Goal: Task Accomplishment & Management: Complete application form

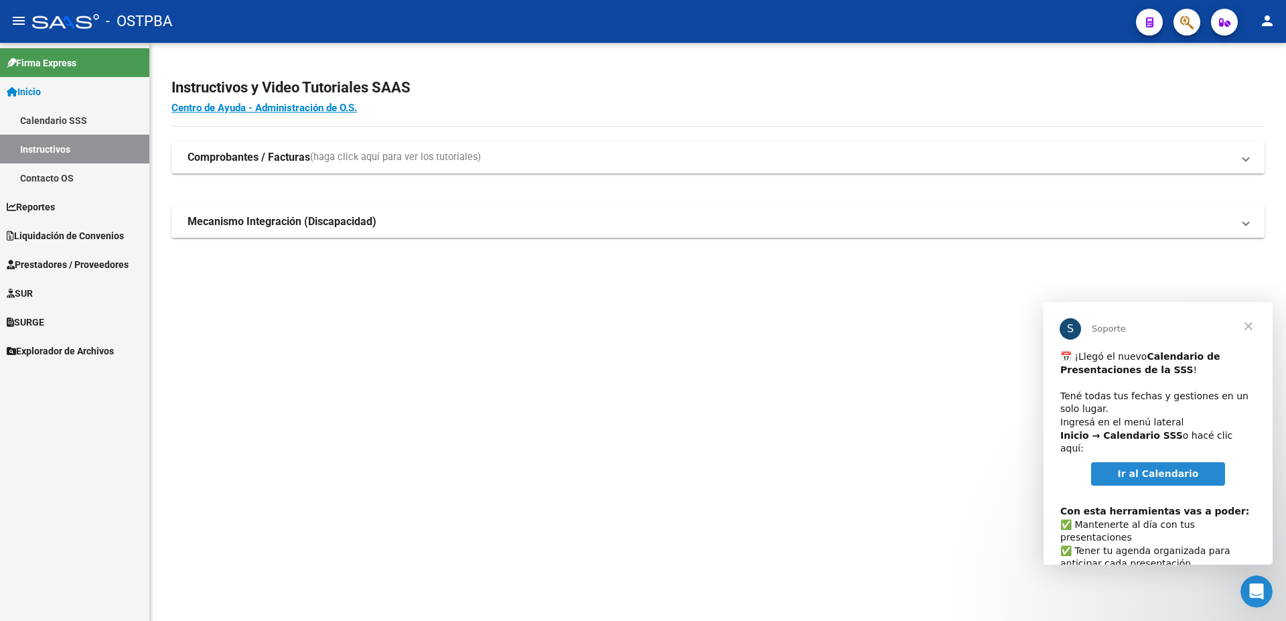
click at [50, 261] on span "Prestadores / Proveedores" at bounding box center [68, 264] width 122 height 15
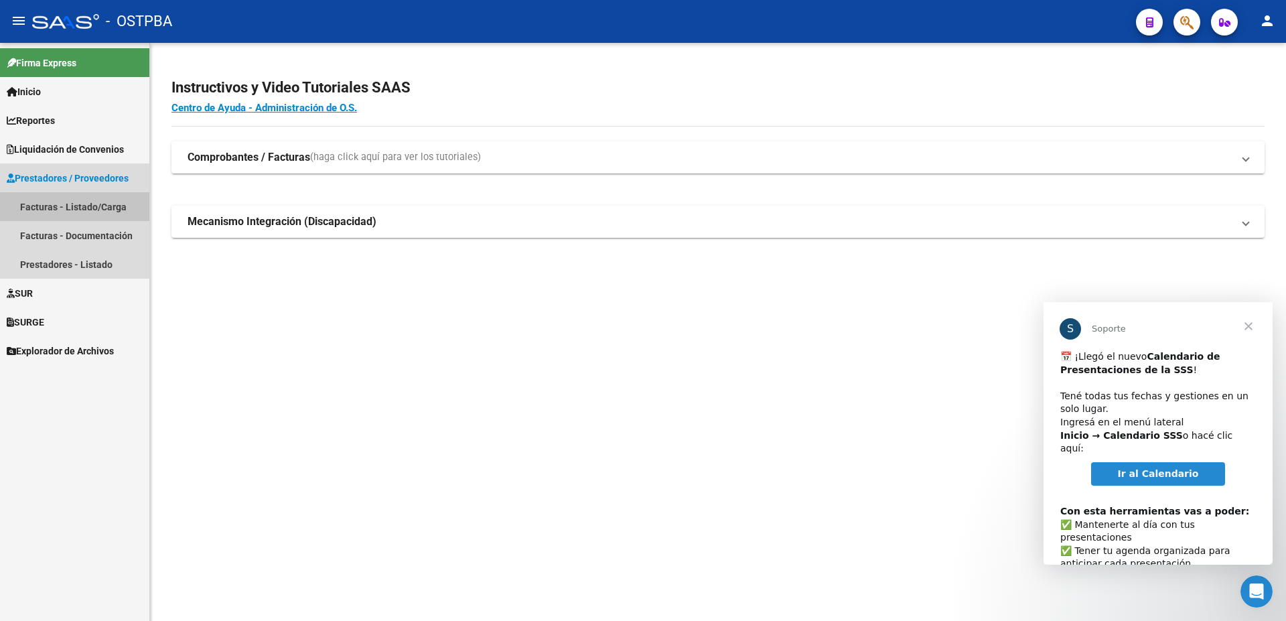
click at [47, 206] on link "Facturas - Listado/Carga" at bounding box center [74, 206] width 149 height 29
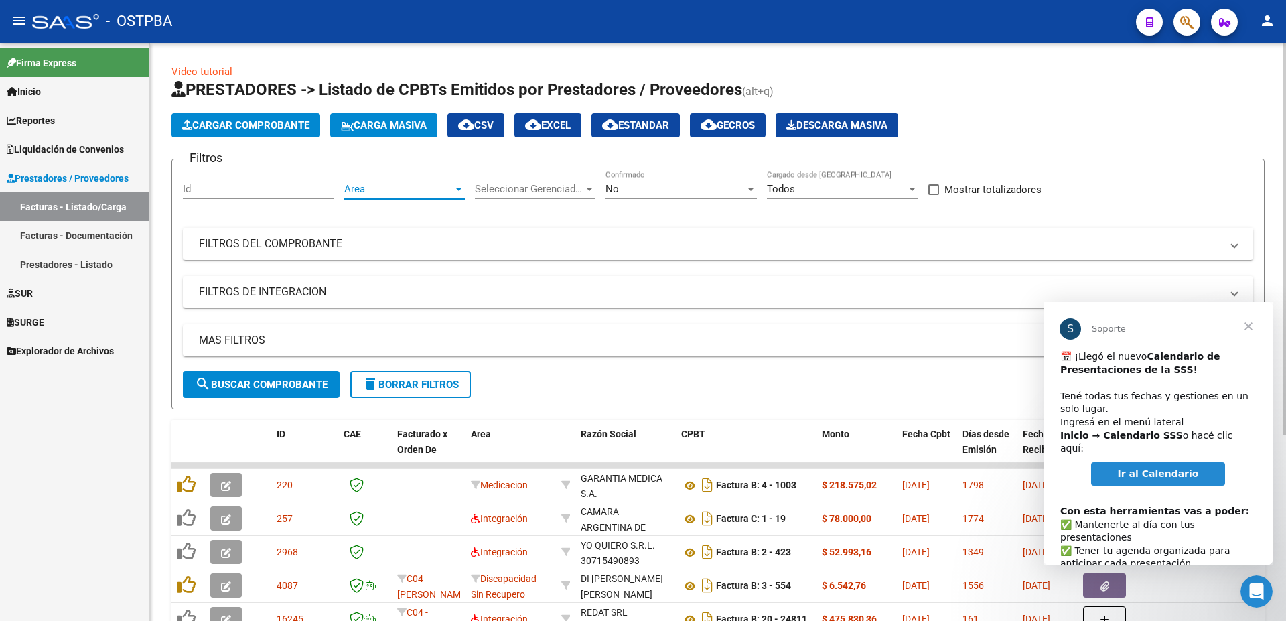
click at [455, 189] on div at bounding box center [459, 189] width 12 height 11
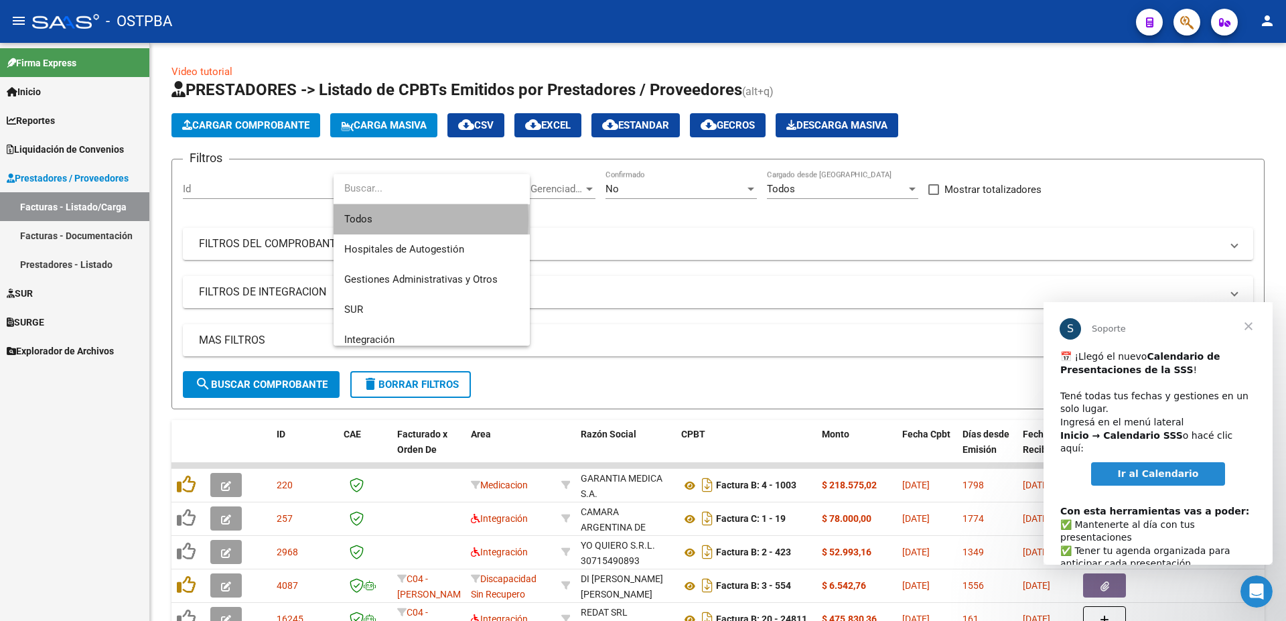
click at [366, 219] on span "Todos" at bounding box center [431, 219] width 175 height 30
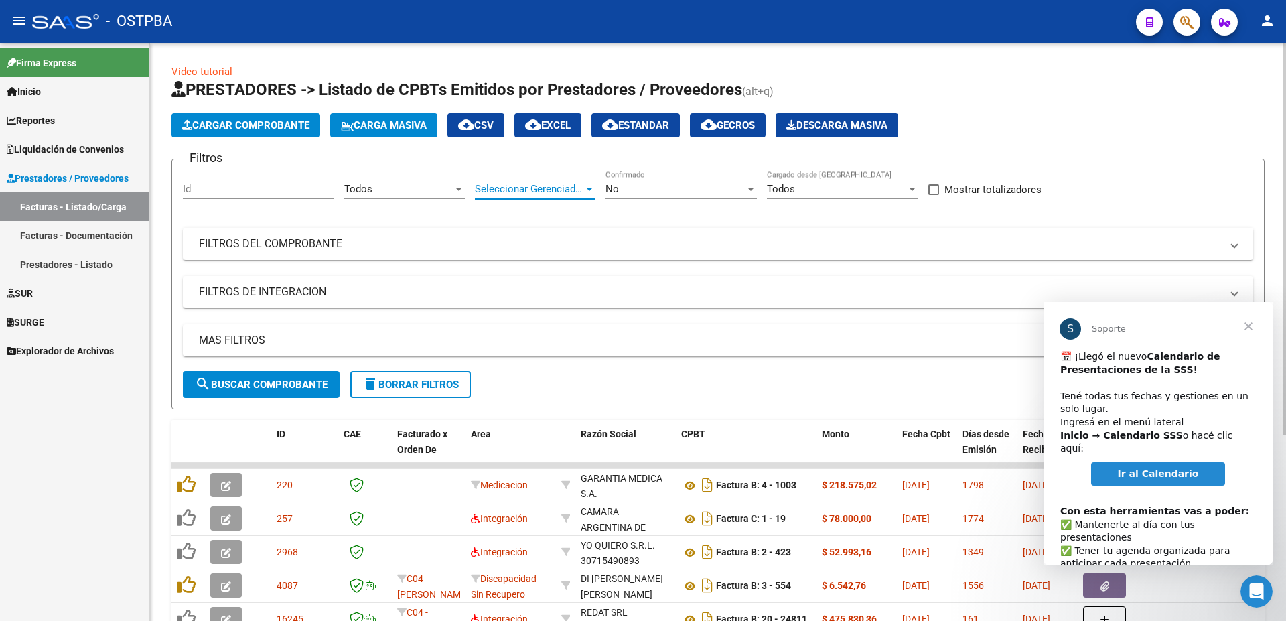
click at [592, 190] on div at bounding box center [590, 189] width 12 height 11
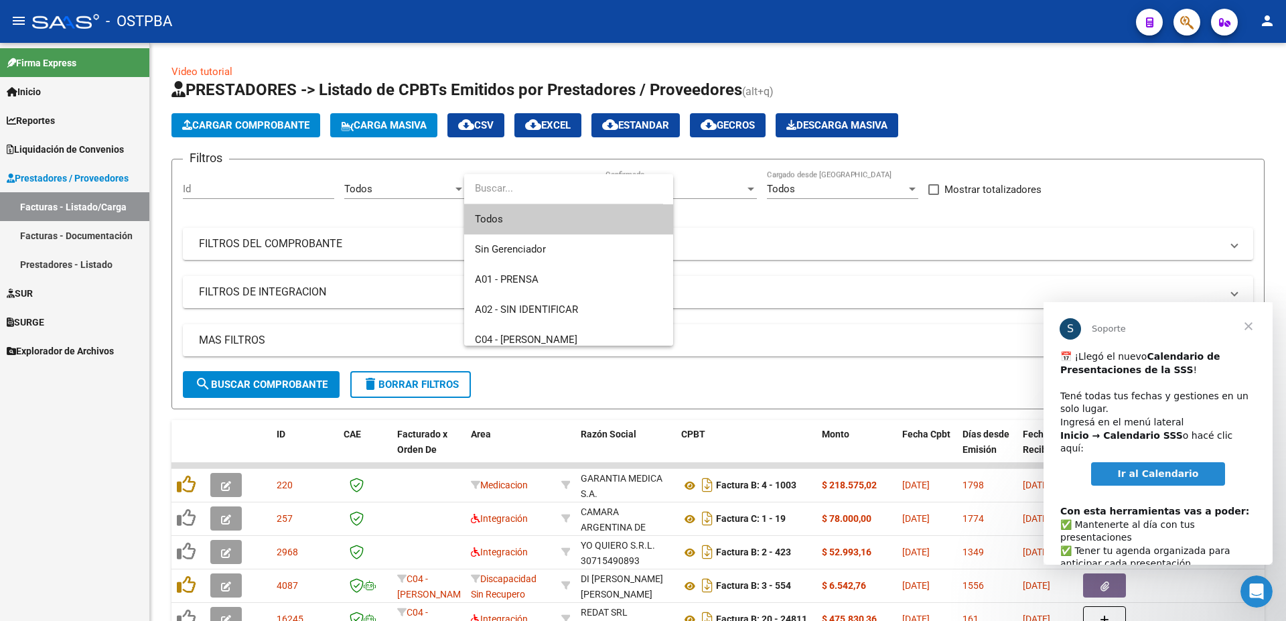
click at [494, 218] on span "Todos" at bounding box center [569, 219] width 188 height 30
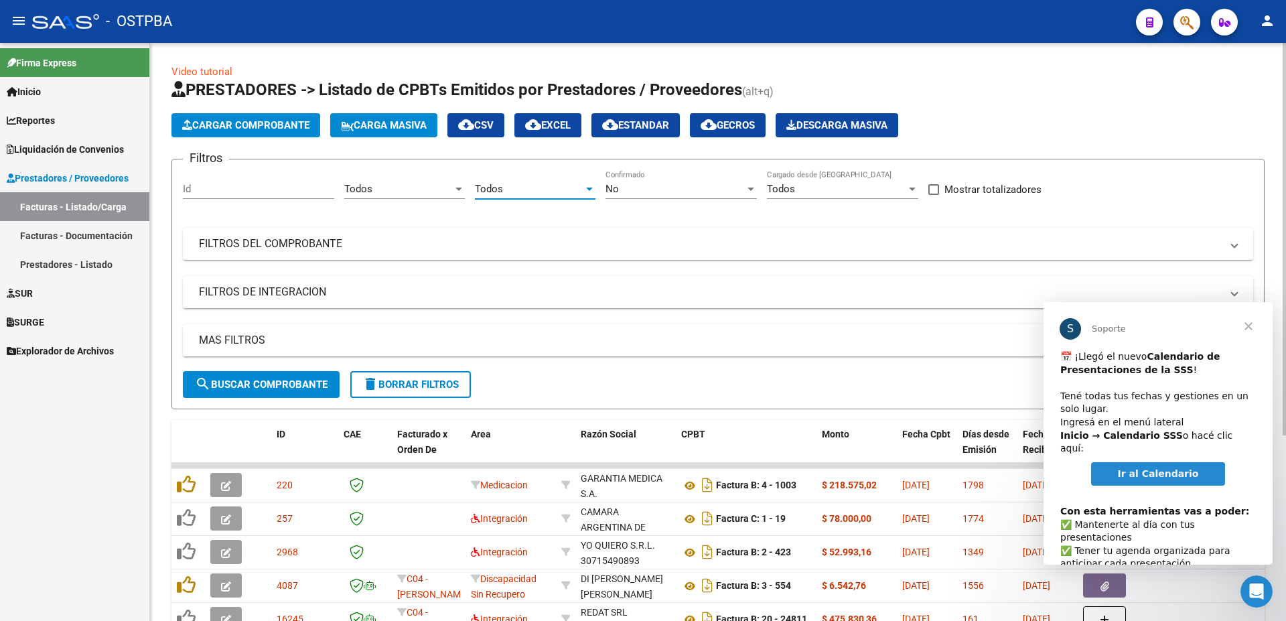
click at [748, 190] on div at bounding box center [751, 189] width 7 height 3
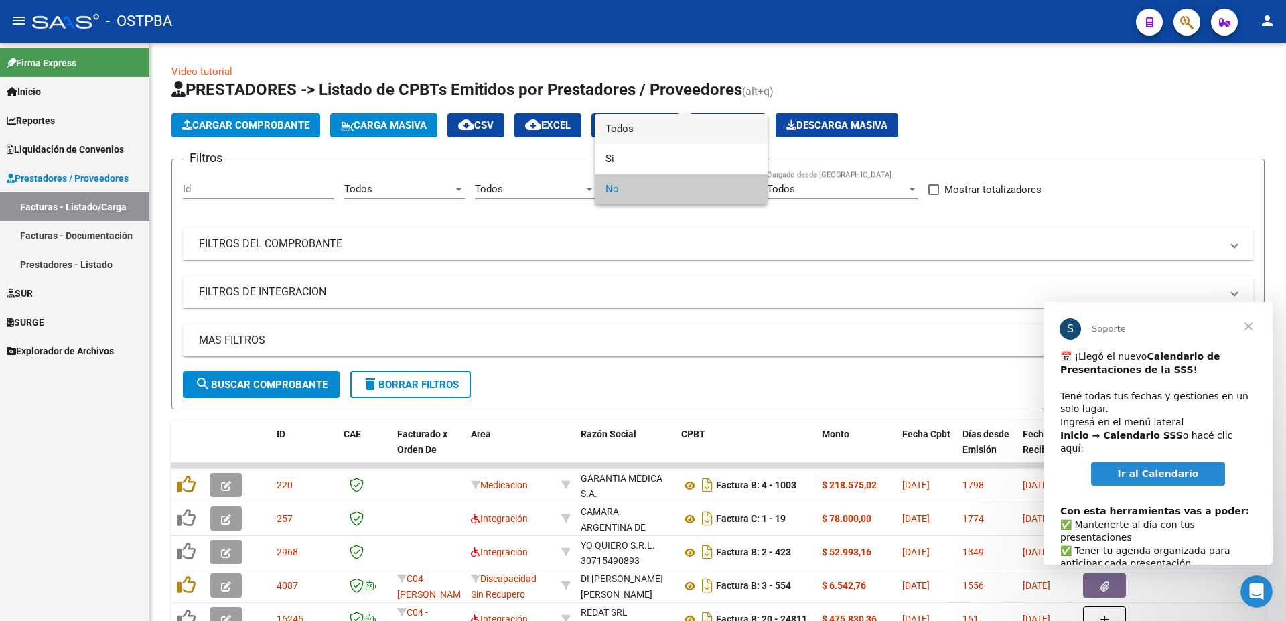
click at [632, 131] on span "Todos" at bounding box center [681, 129] width 151 height 30
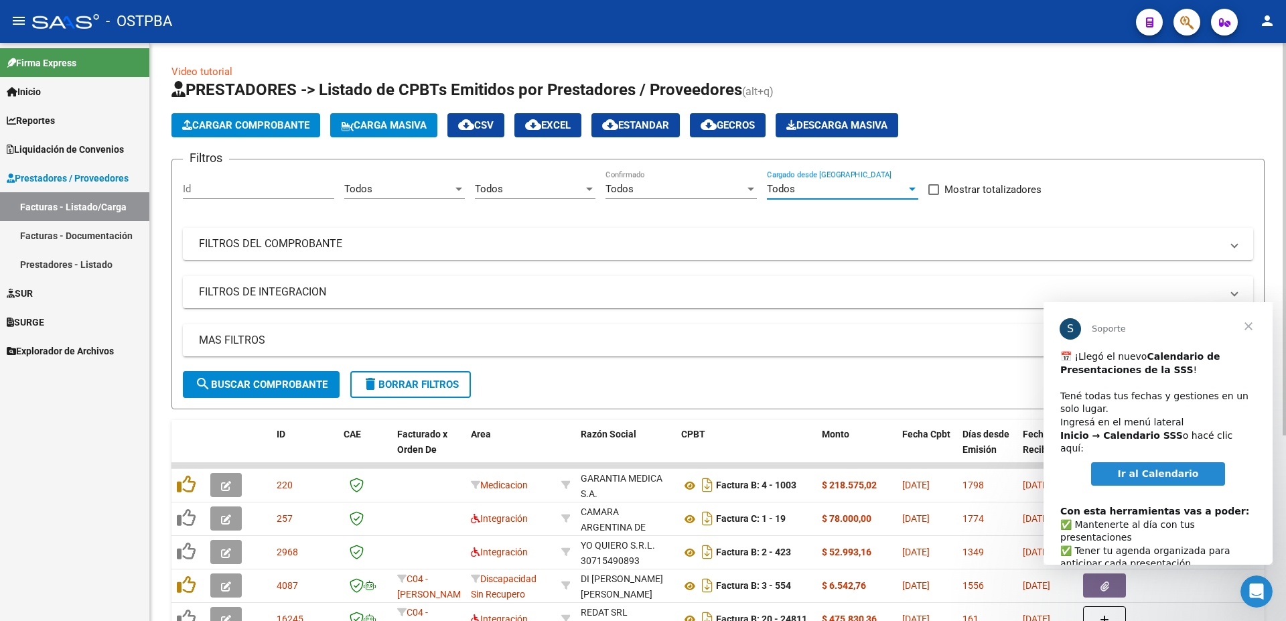
click at [915, 191] on div at bounding box center [912, 189] width 12 height 11
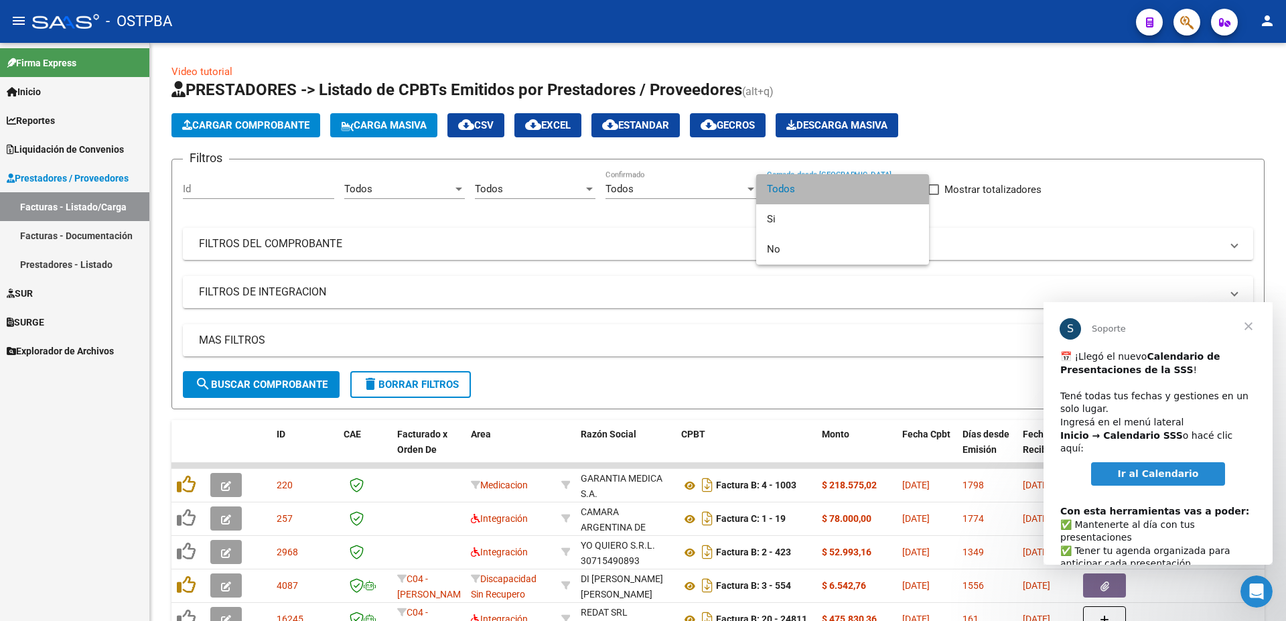
click at [817, 194] on span "Todos" at bounding box center [842, 189] width 151 height 30
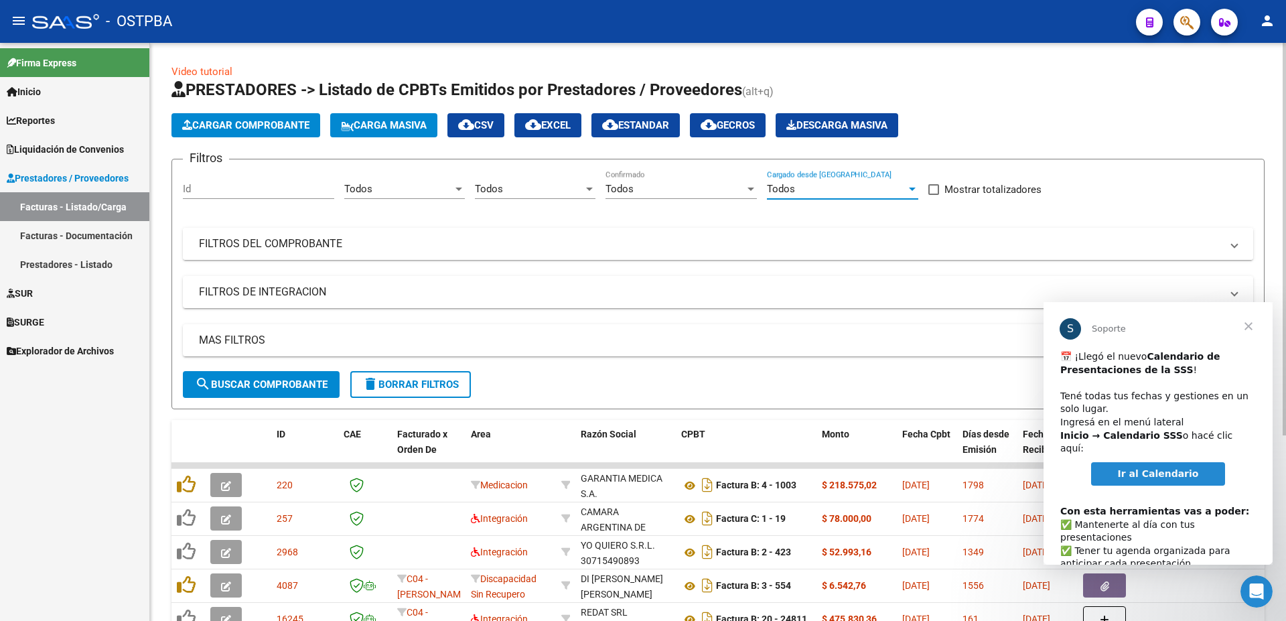
click at [225, 240] on mat-panel-title "FILTROS DEL COMPROBANTE" at bounding box center [710, 243] width 1022 height 15
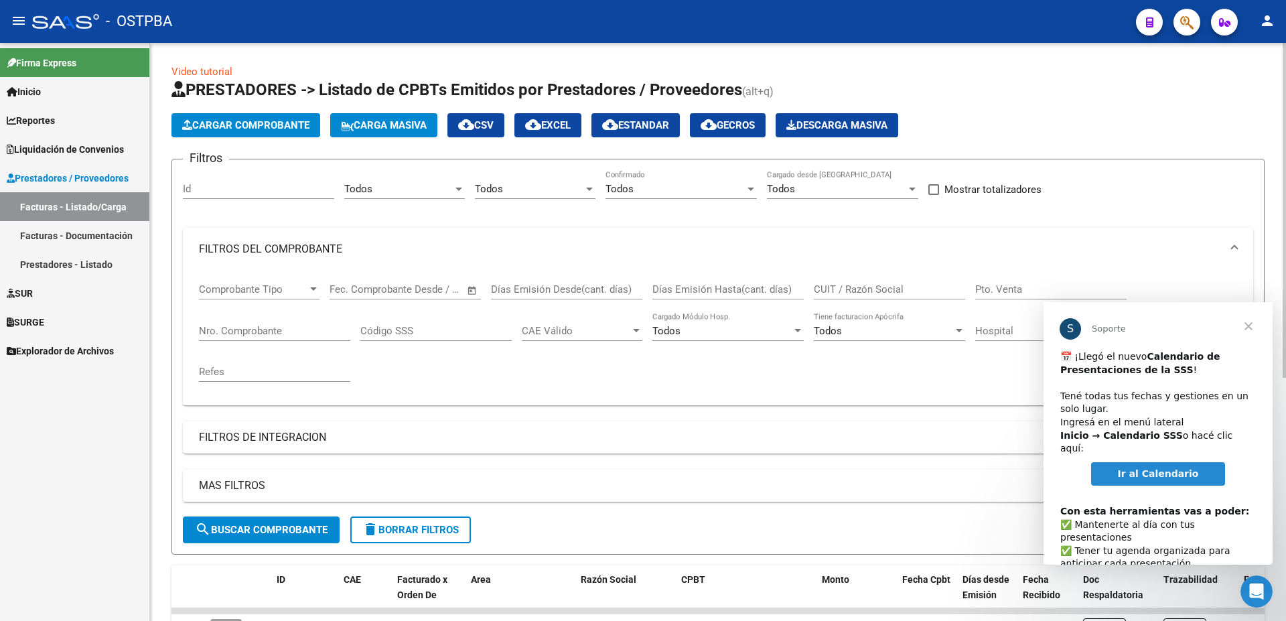
click at [237, 334] on input "Nro. Comprobante" at bounding box center [274, 331] width 151 height 12
type input "20494"
click at [268, 530] on span "search Buscar Comprobante" at bounding box center [261, 530] width 133 height 12
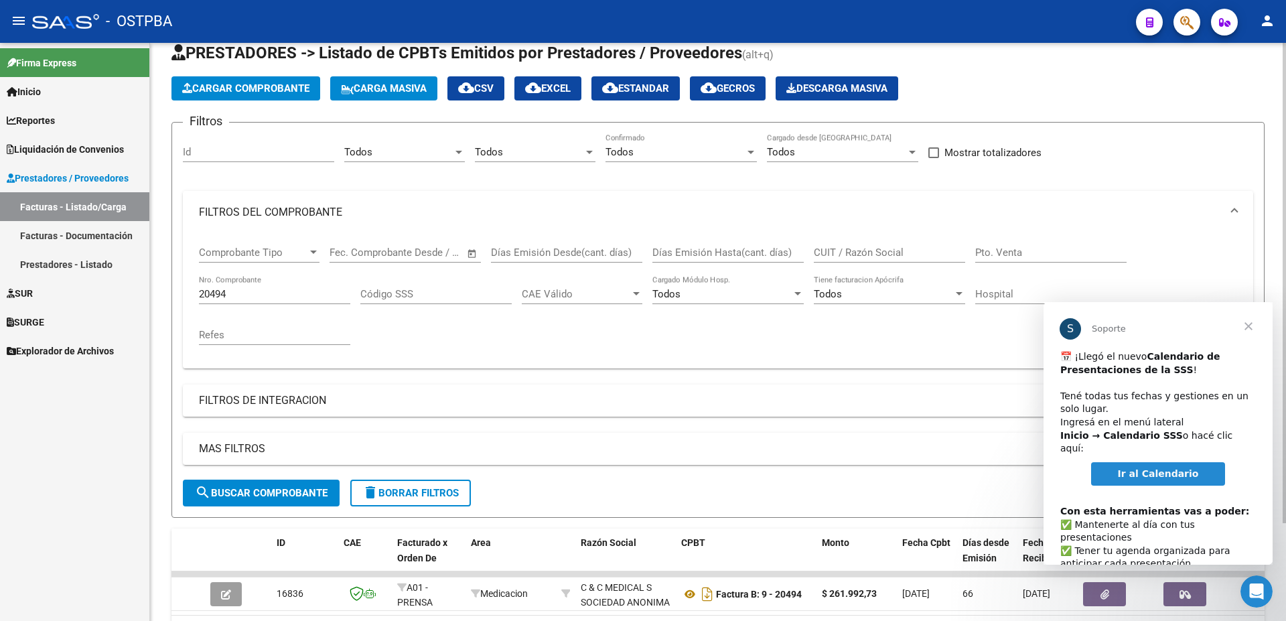
scroll to position [67, 0]
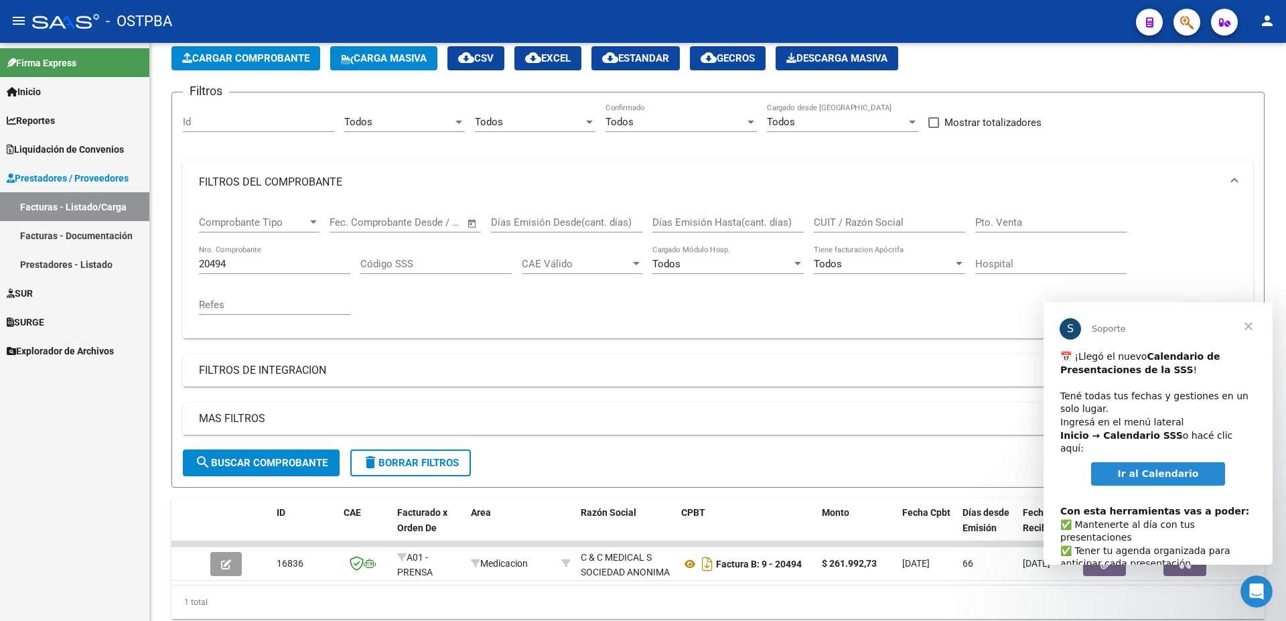
click at [1253, 318] on span "Cerrar" at bounding box center [1249, 326] width 48 height 48
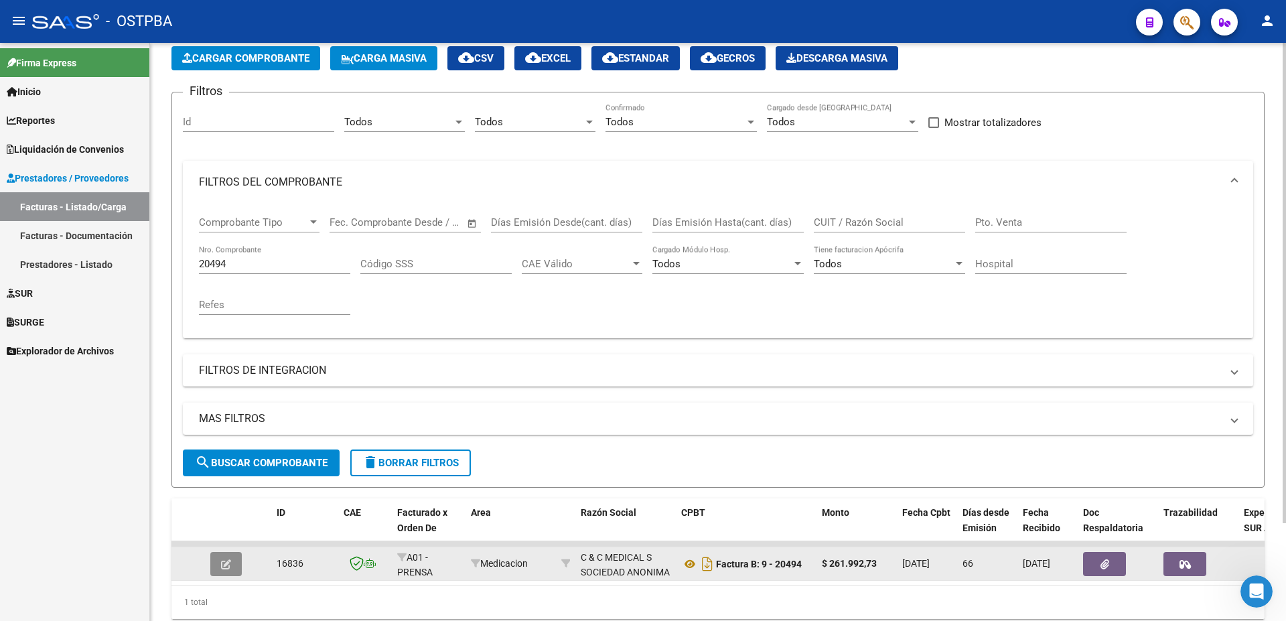
click at [221, 565] on icon "button" at bounding box center [226, 564] width 10 height 10
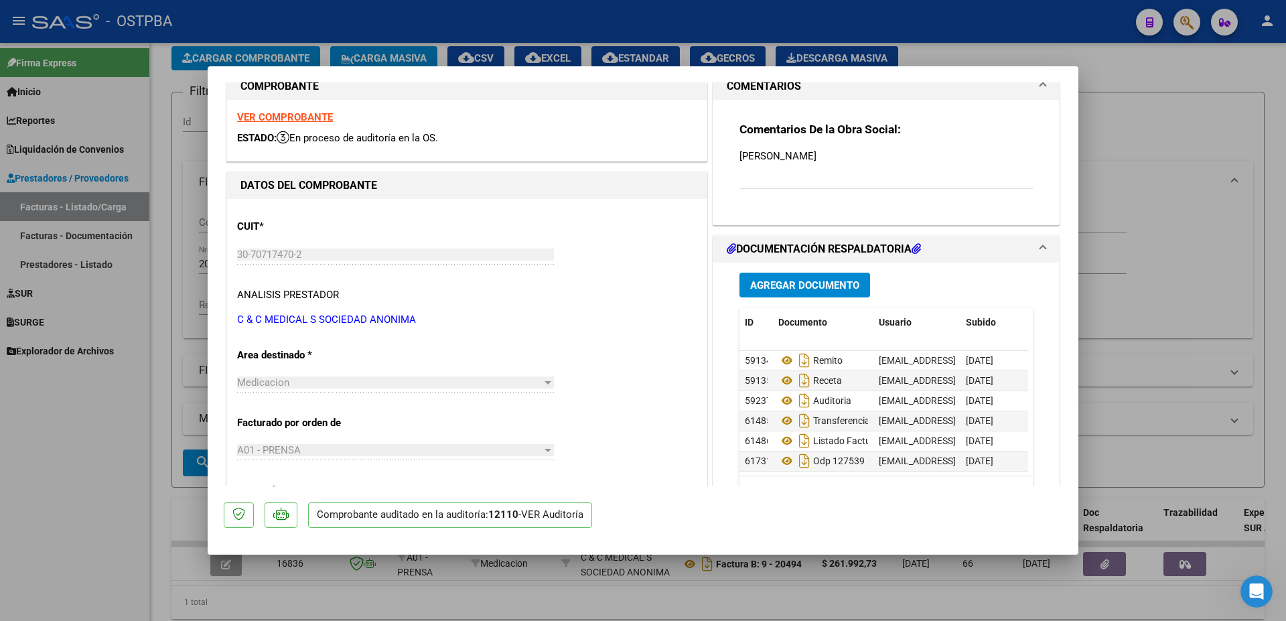
scroll to position [54, 0]
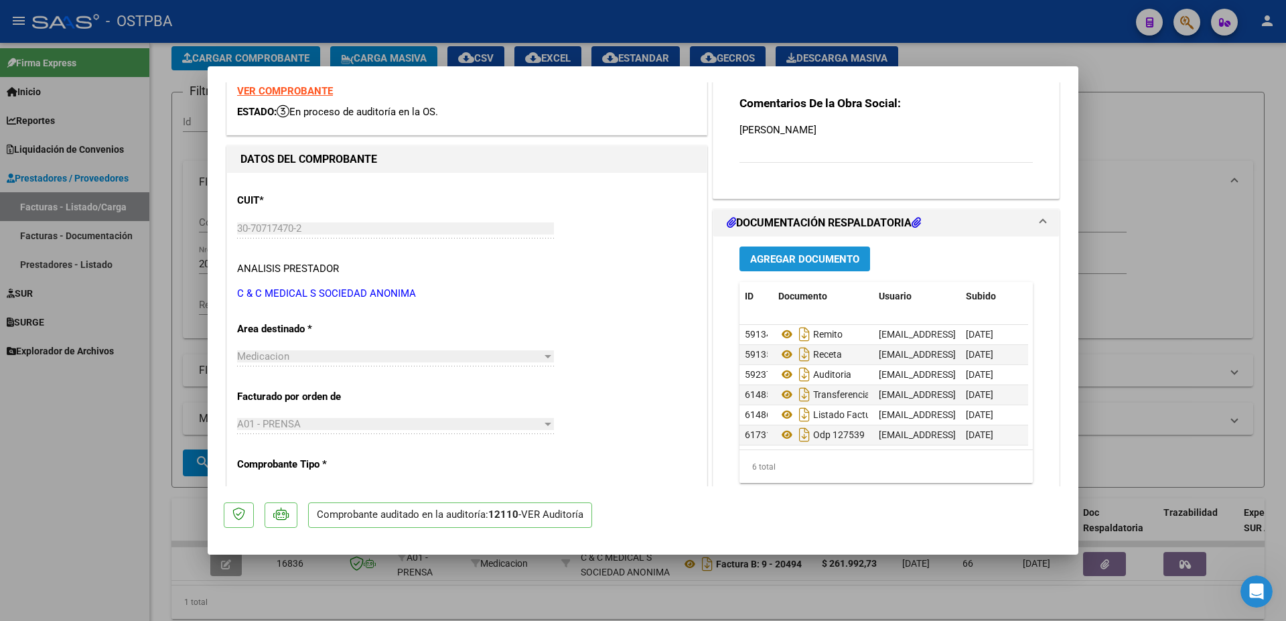
click at [774, 259] on span "Agregar Documento" at bounding box center [804, 259] width 109 height 12
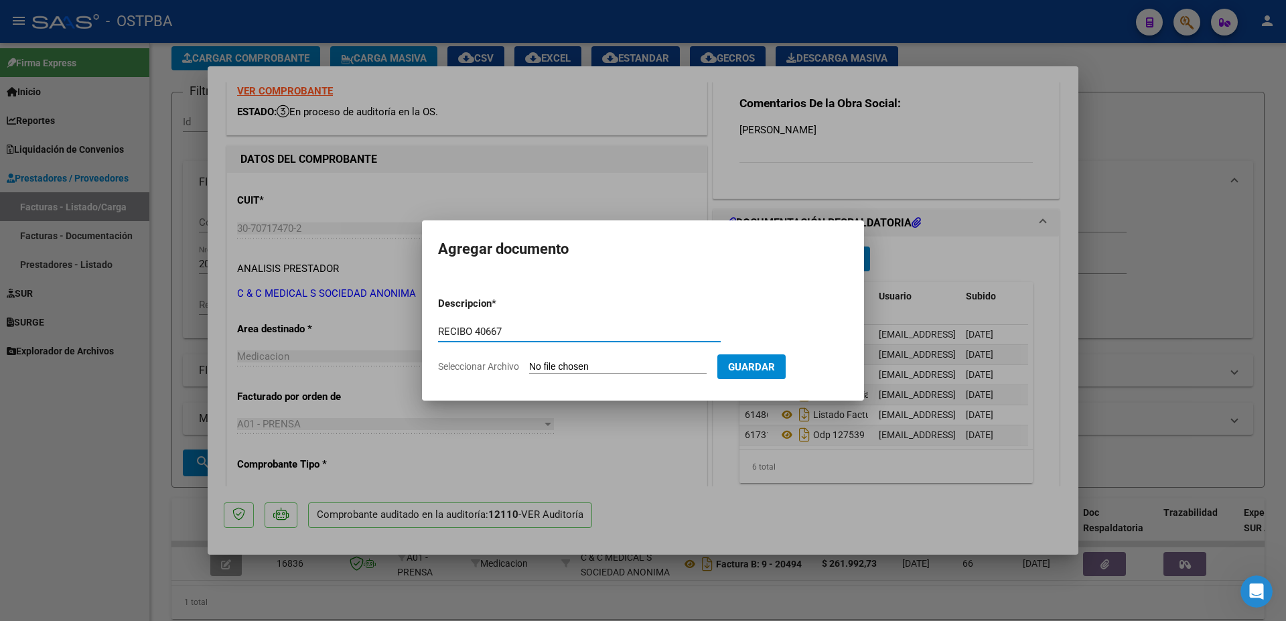
type input "RECIBO 40667"
click at [568, 366] on input "Seleccionar Archivo" at bounding box center [618, 367] width 178 height 13
type input "C:\fakepath\IMG_20250911_0001.pdf"
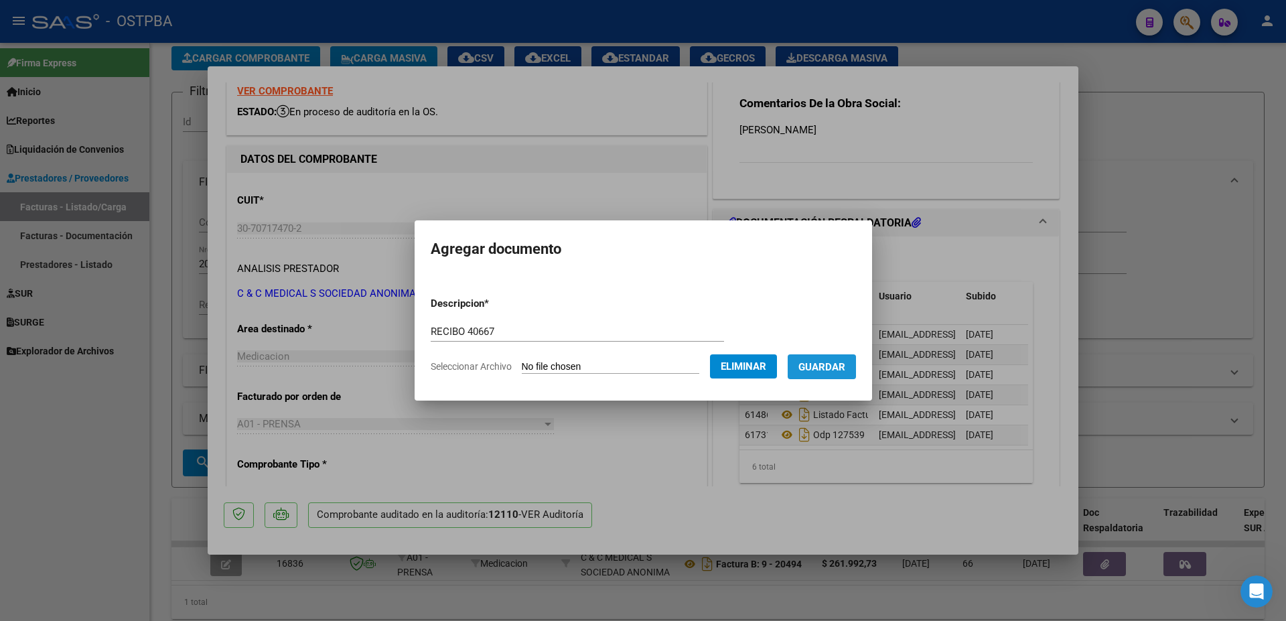
click at [835, 370] on span "Guardar" at bounding box center [822, 367] width 47 height 12
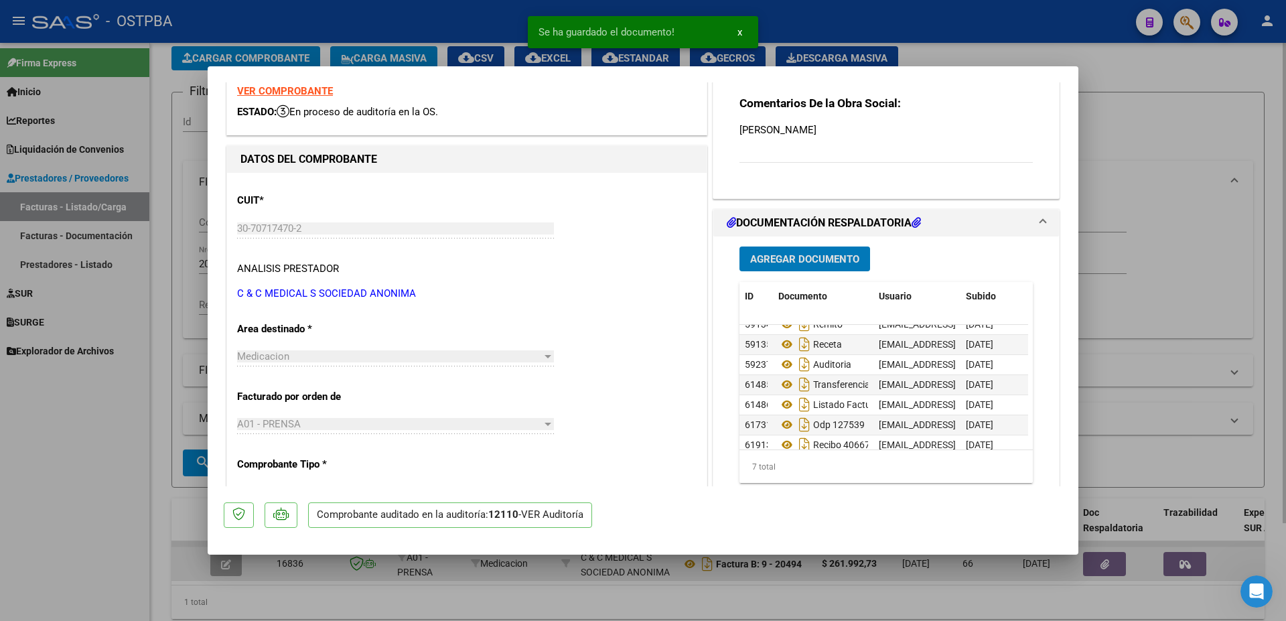
drag, startPoint x: 738, startPoint y: 590, endPoint x: 734, endPoint y: 574, distance: 16.6
click at [734, 582] on div at bounding box center [643, 310] width 1286 height 621
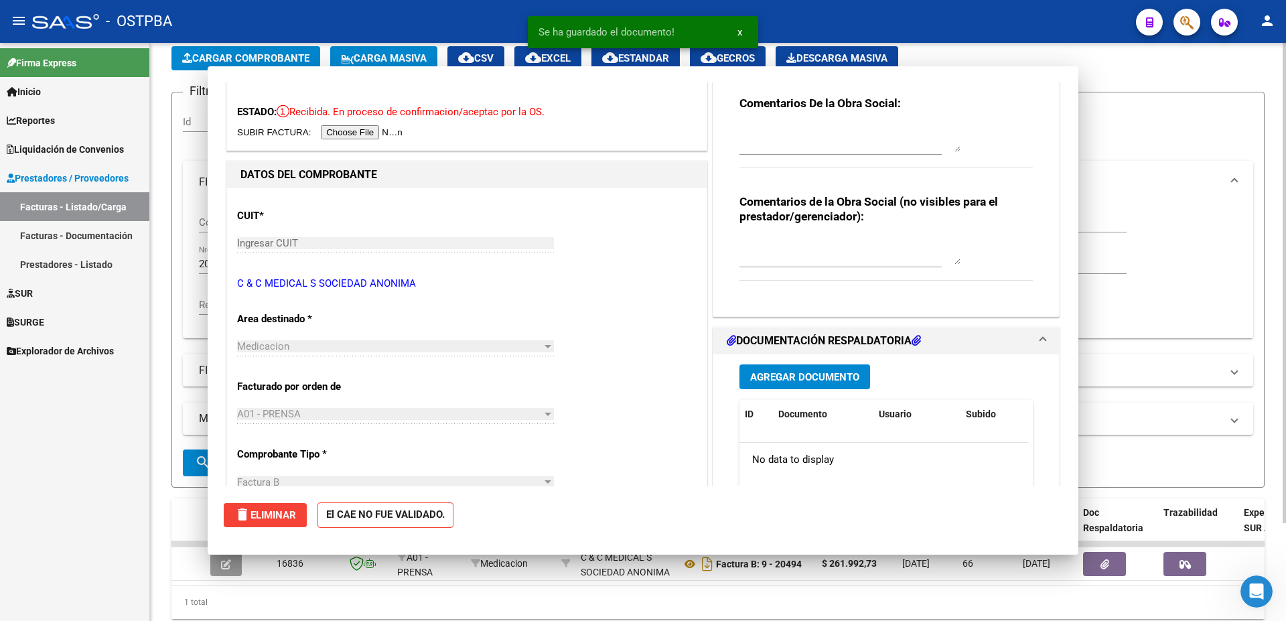
scroll to position [0, 0]
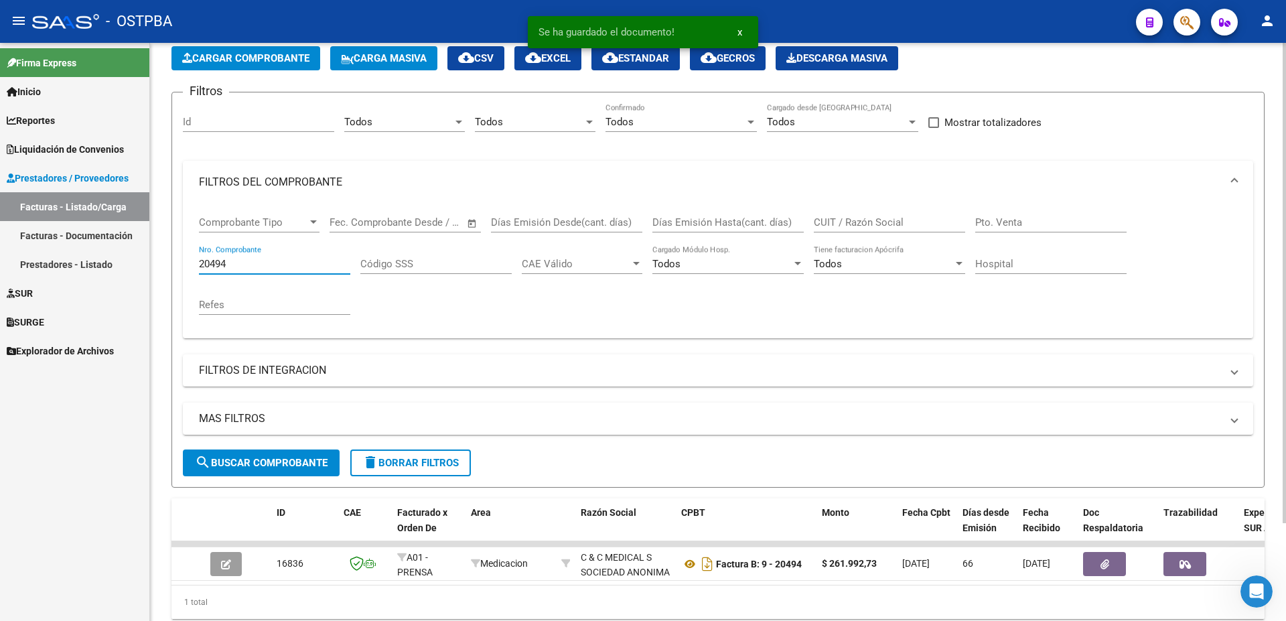
click at [276, 265] on input "20494" at bounding box center [274, 264] width 151 height 12
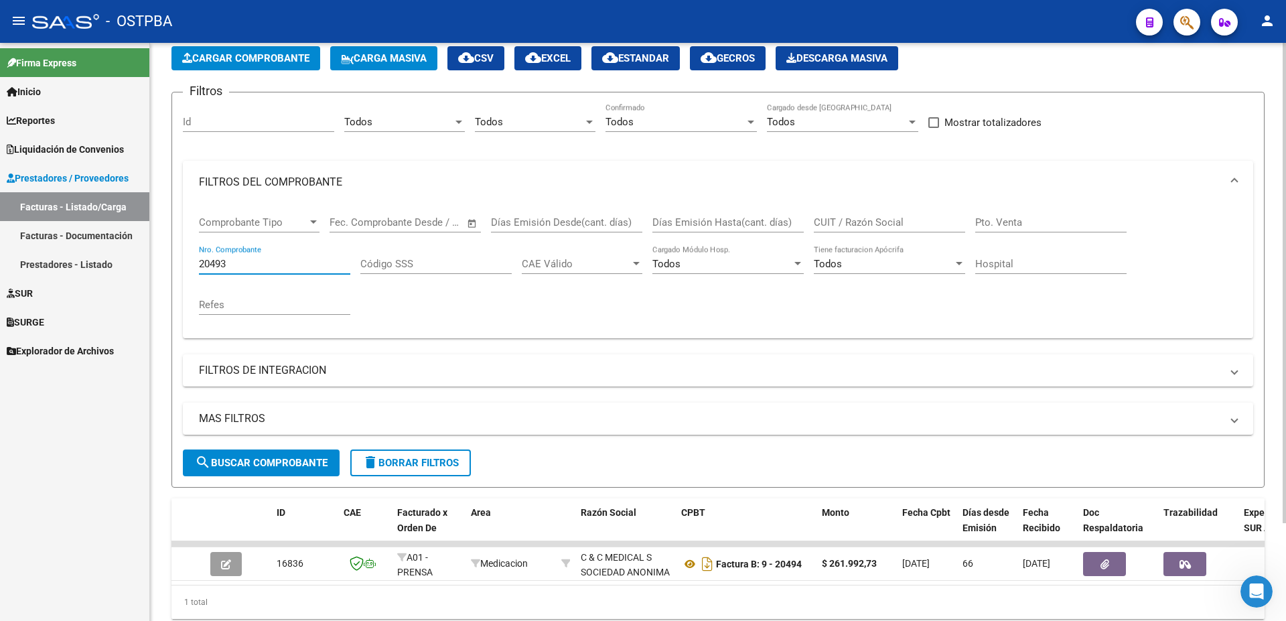
type input "20493"
click at [238, 464] on span "search Buscar Comprobante" at bounding box center [261, 463] width 133 height 12
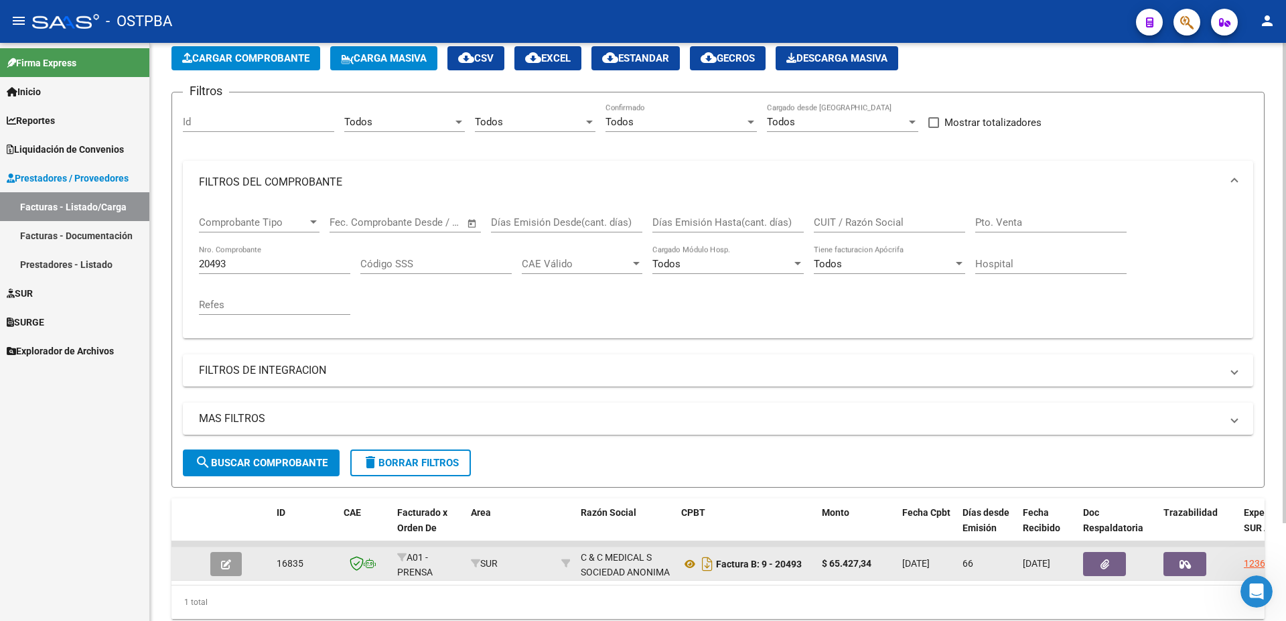
click at [228, 562] on icon "button" at bounding box center [226, 564] width 10 height 10
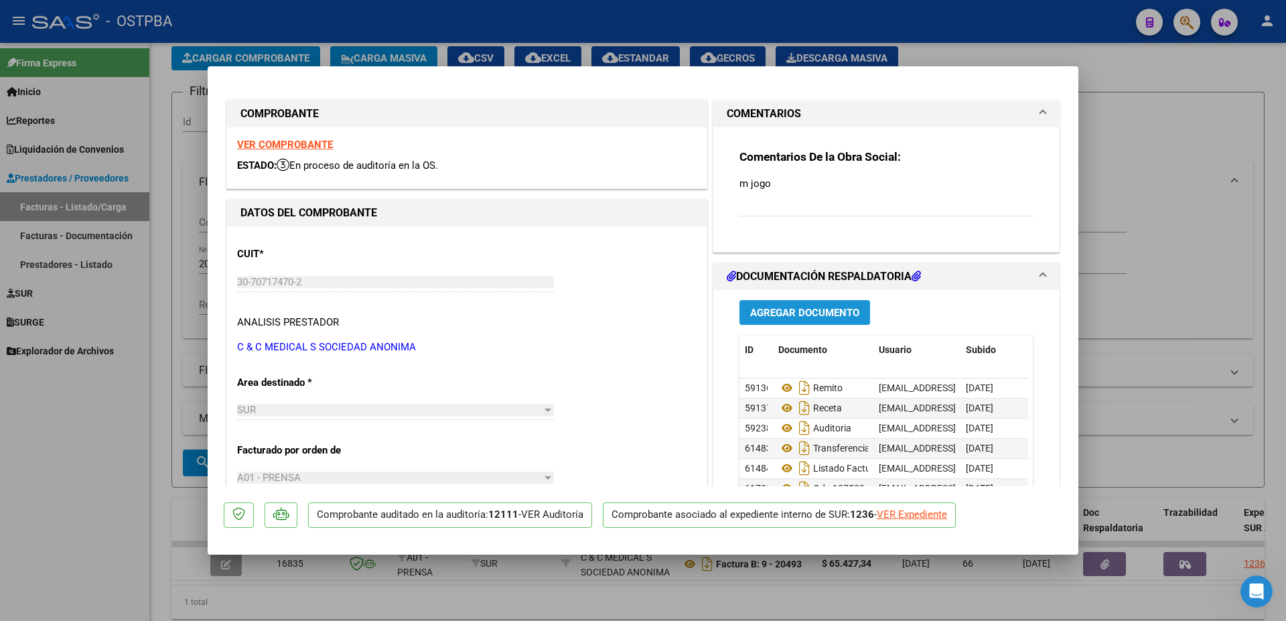
click at [820, 317] on span "Agregar Documento" at bounding box center [804, 313] width 109 height 12
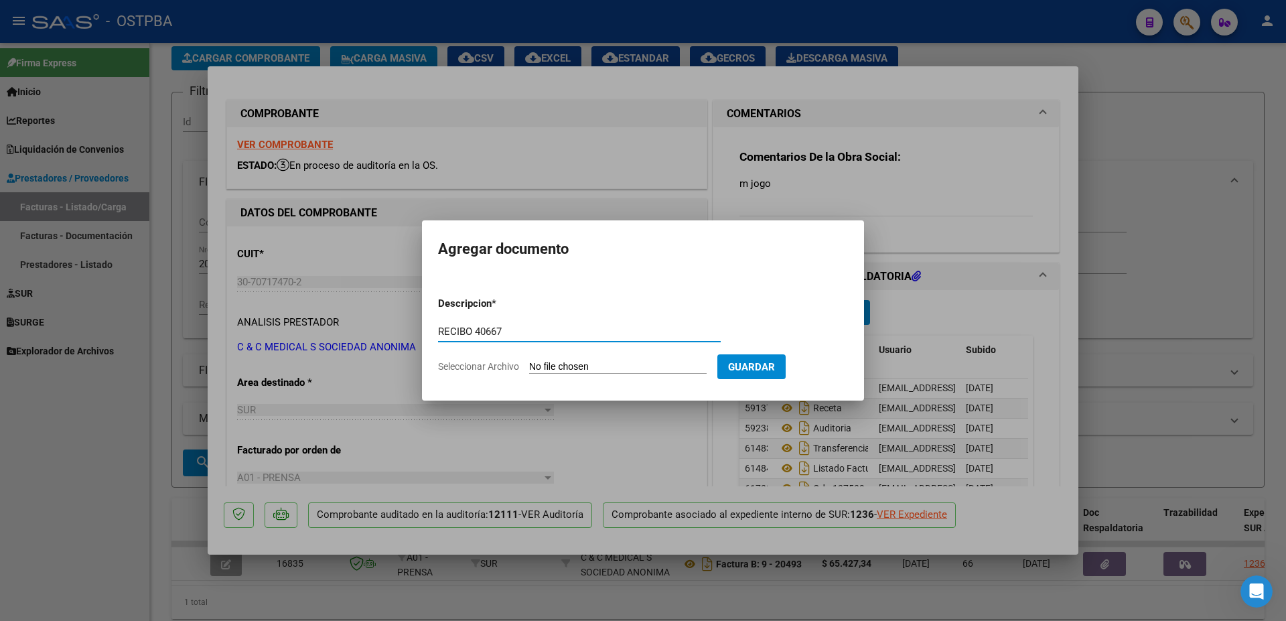
type input "RECIBO 40667"
click at [593, 368] on input "Seleccionar Archivo" at bounding box center [618, 367] width 178 height 13
type input "C:\fakepath\IMG_20250911_0001.pdf"
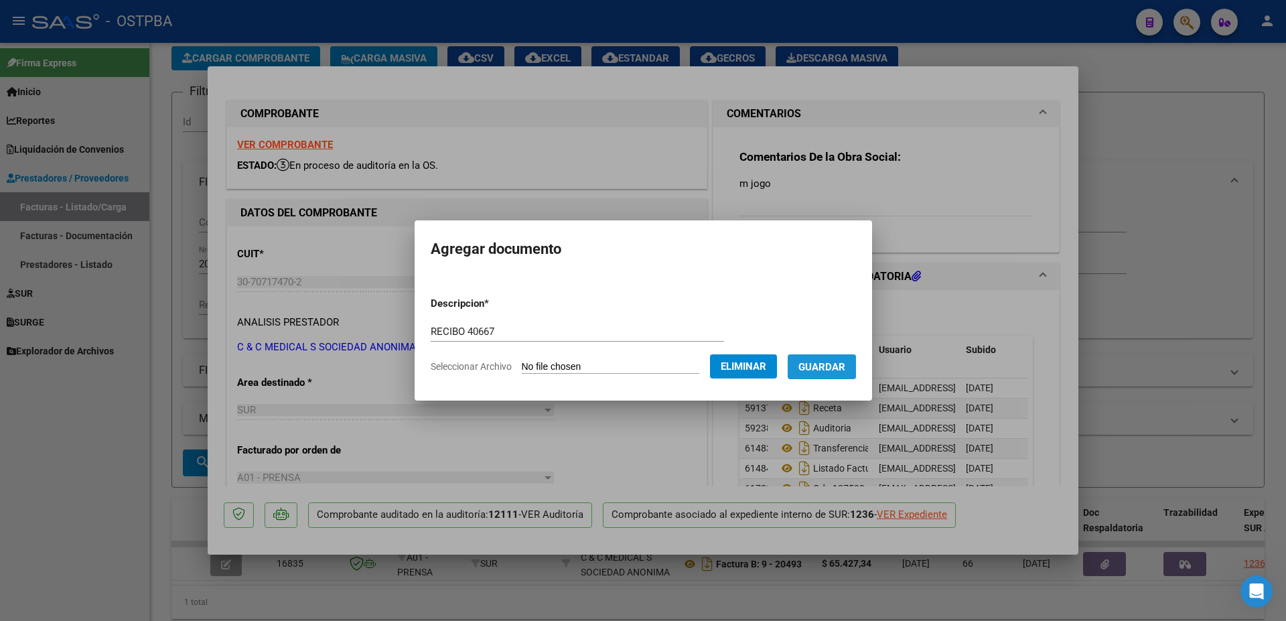
click at [835, 368] on span "Guardar" at bounding box center [822, 367] width 47 height 12
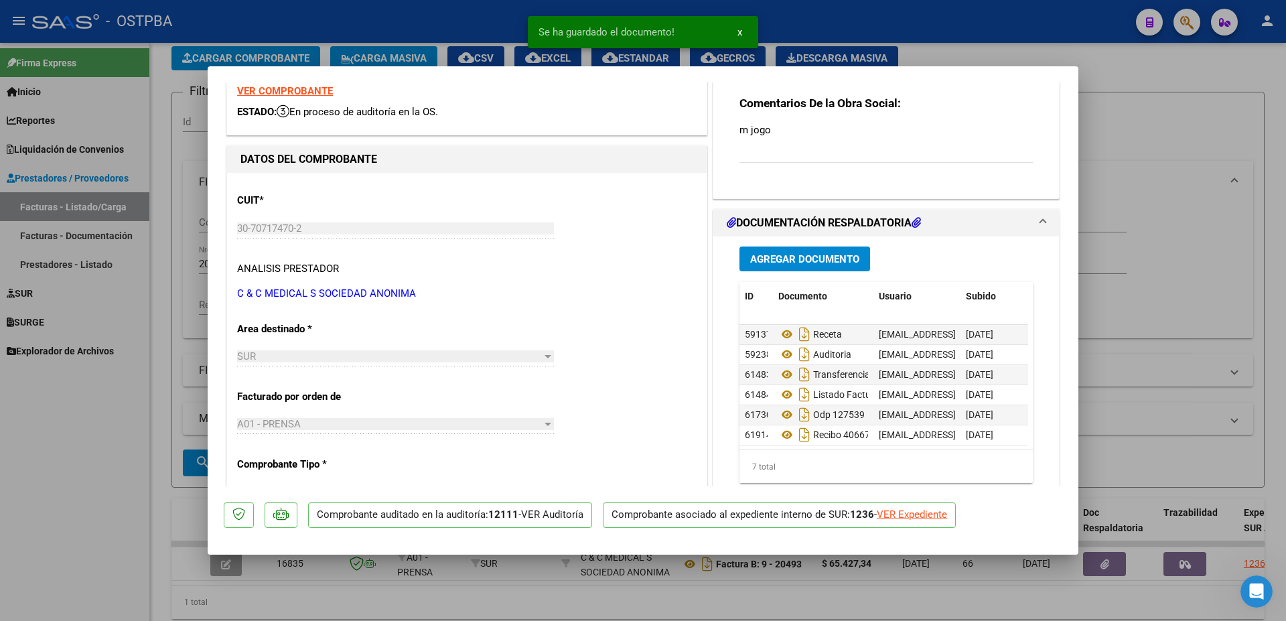
scroll to position [30, 0]
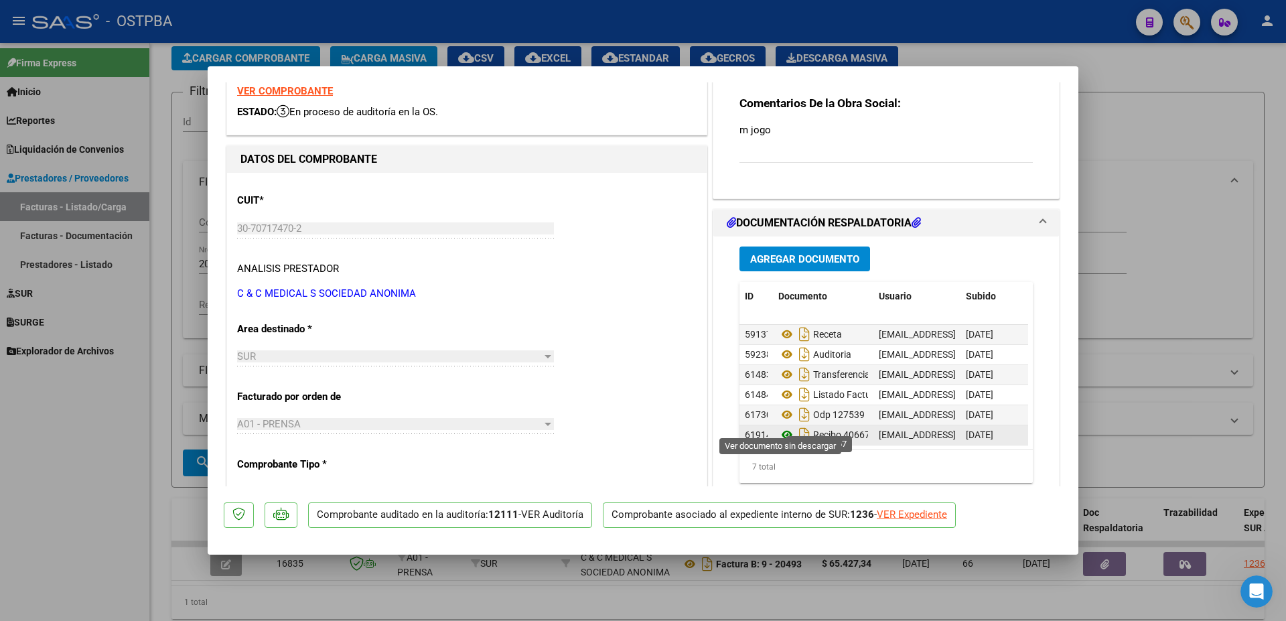
click at [778, 427] on icon at bounding box center [786, 435] width 17 height 16
click at [553, 595] on div at bounding box center [643, 310] width 1286 height 621
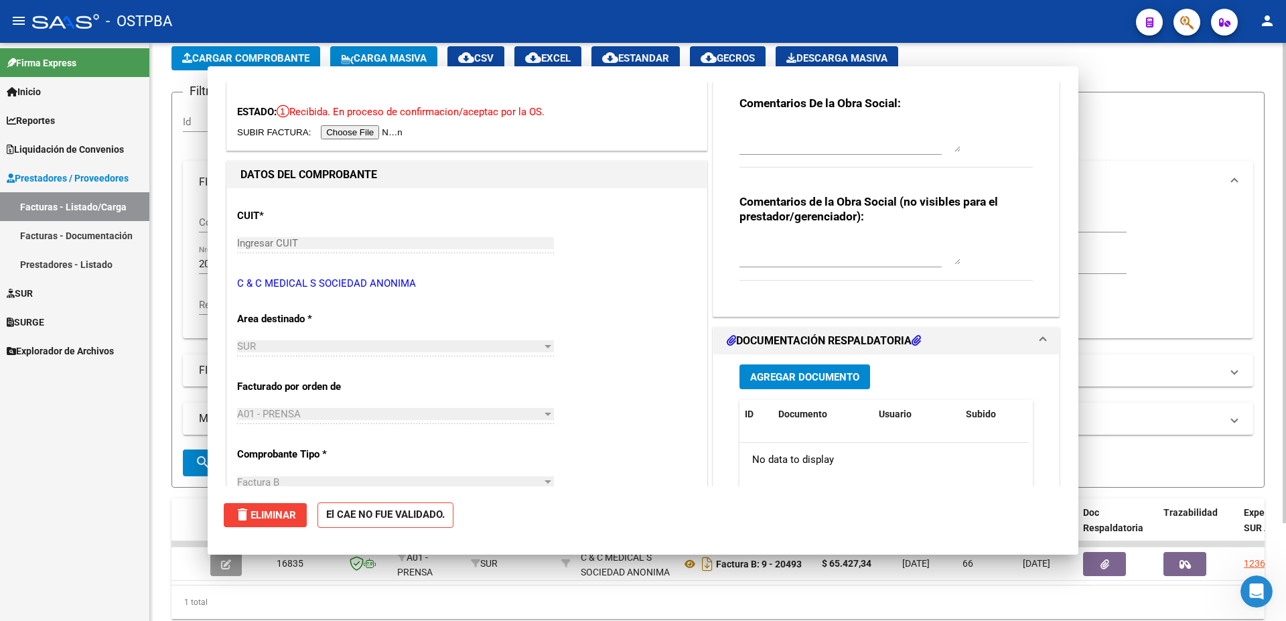
scroll to position [0, 0]
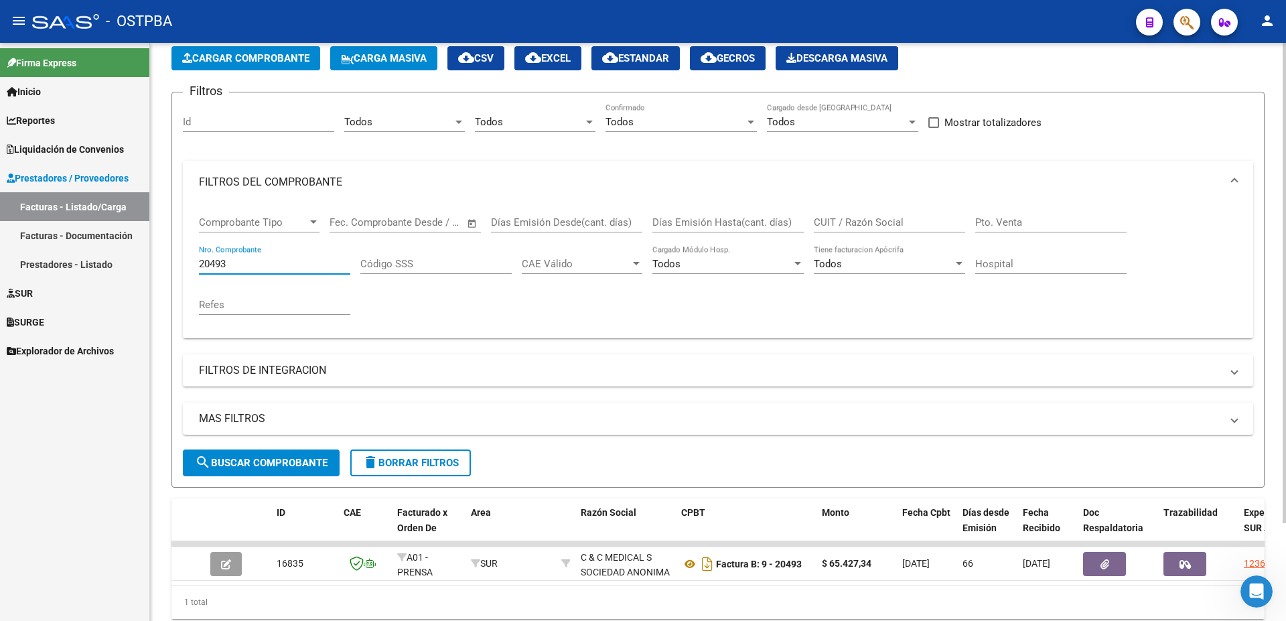
click at [249, 263] on input "20493" at bounding box center [274, 264] width 151 height 12
type input "2"
type input "72714"
click at [245, 458] on span "search Buscar Comprobante" at bounding box center [261, 463] width 133 height 12
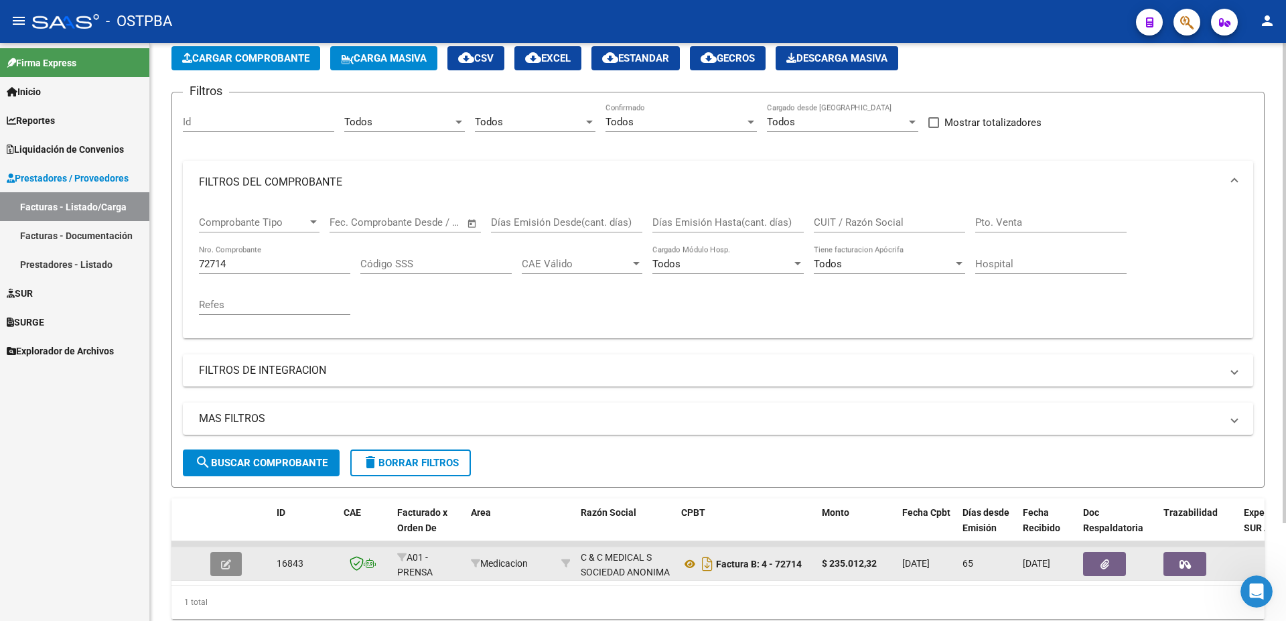
click at [223, 569] on icon "button" at bounding box center [226, 564] width 10 height 10
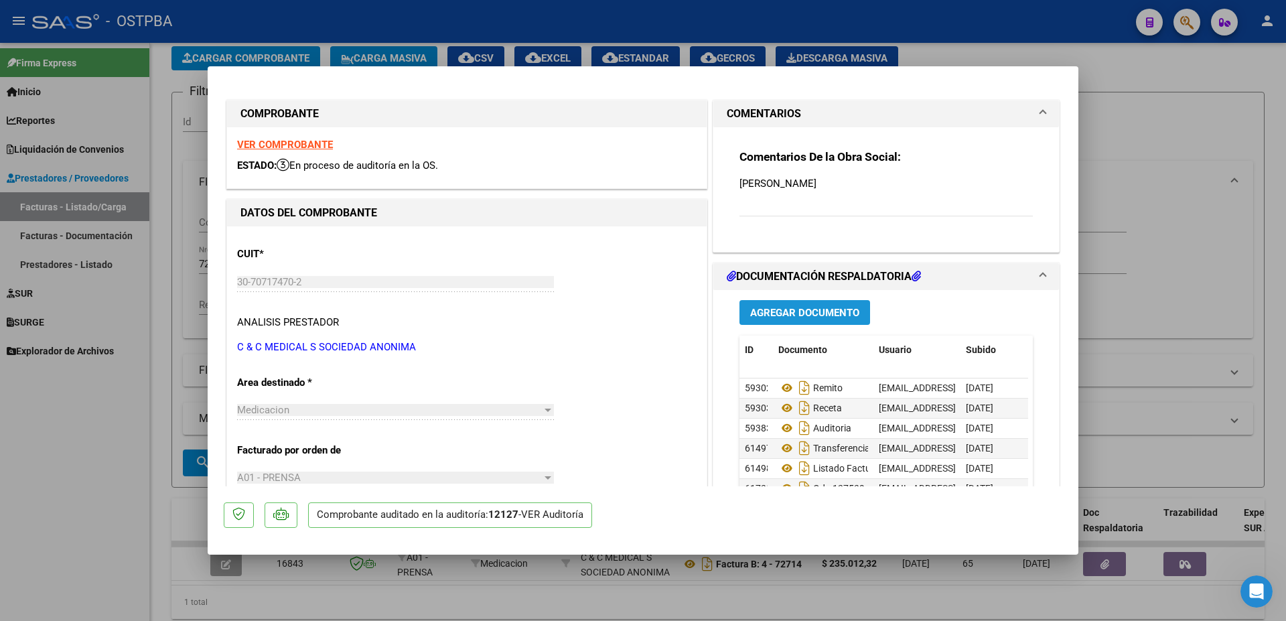
click at [756, 312] on span "Agregar Documento" at bounding box center [804, 313] width 109 height 12
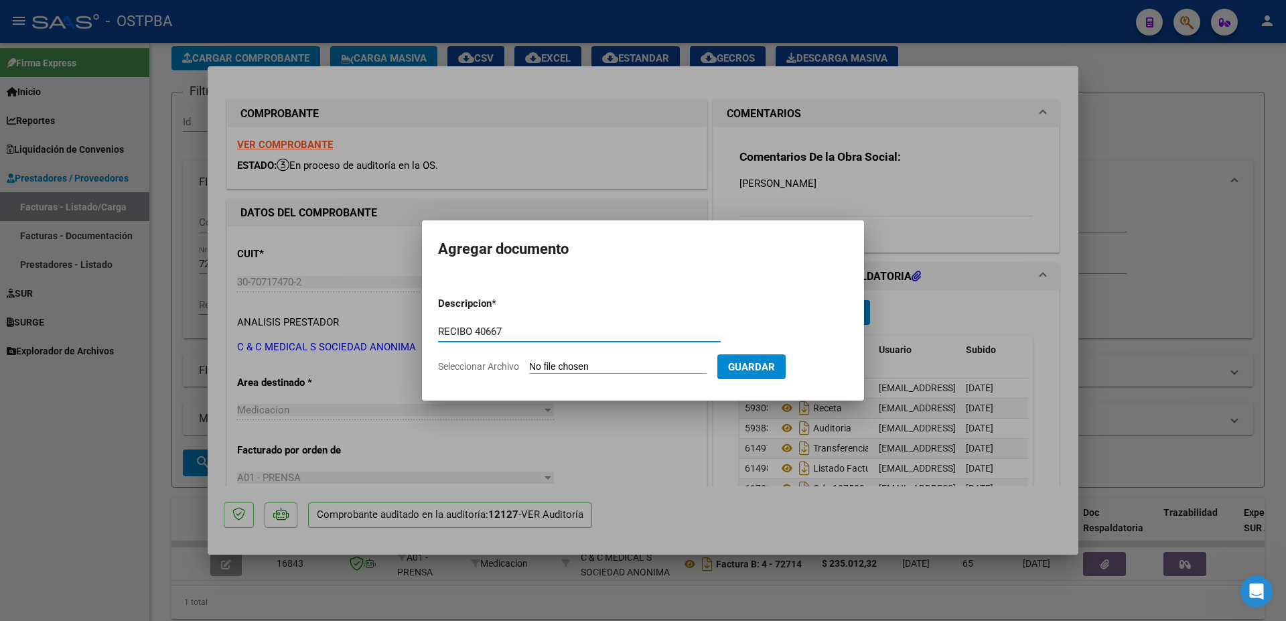
type input "RECIBO 40667"
click at [593, 365] on input "Seleccionar Archivo" at bounding box center [618, 367] width 178 height 13
type input "C:\fakepath\IMG_20250911_0001.pdf"
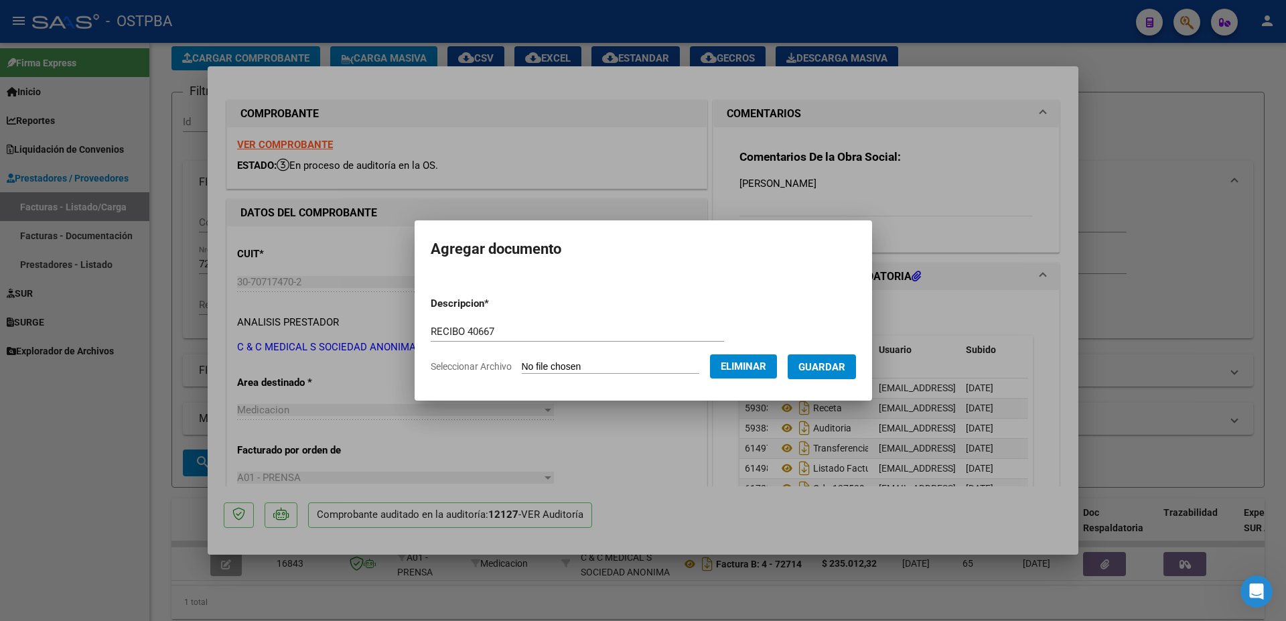
click at [840, 366] on span "Guardar" at bounding box center [822, 367] width 47 height 12
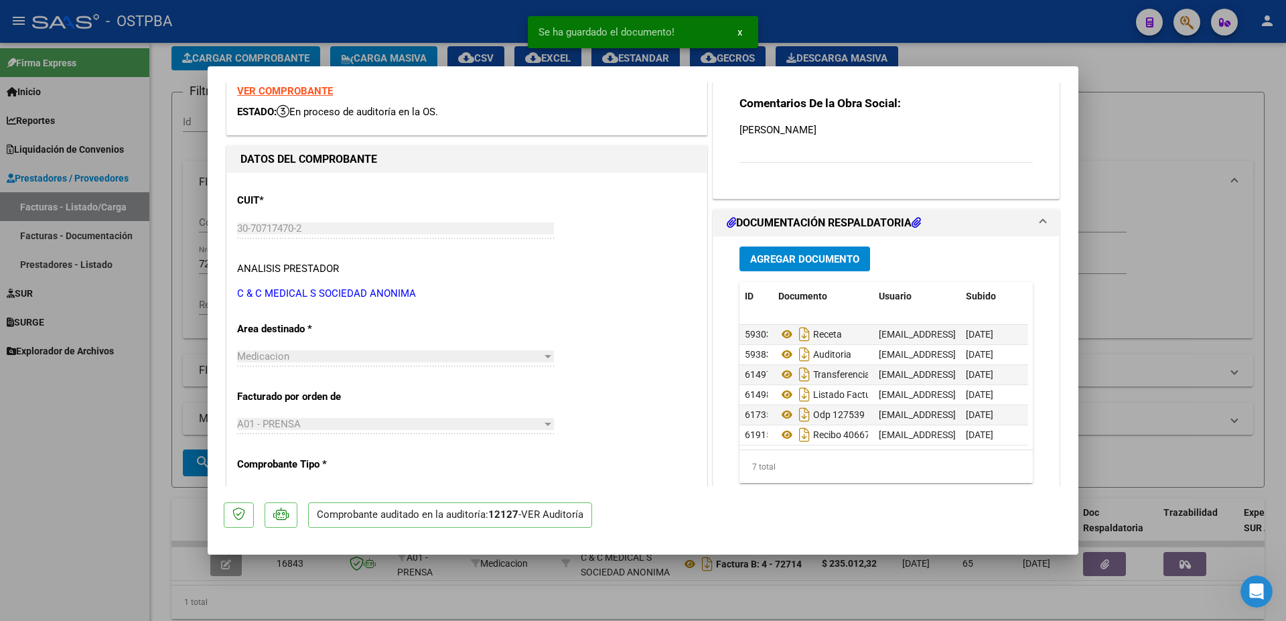
scroll to position [30, 0]
click at [764, 586] on div at bounding box center [643, 310] width 1286 height 621
type input "$ 0,00"
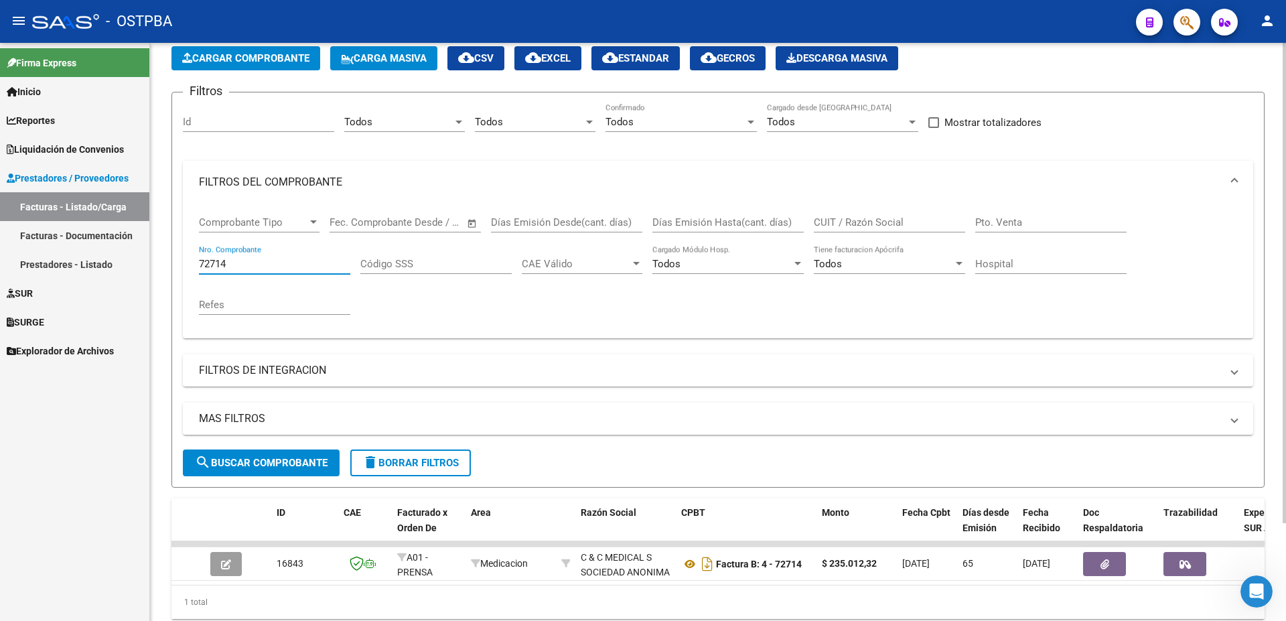
click at [312, 263] on input "72714" at bounding box center [274, 264] width 151 height 12
type input "7"
type input "72708"
click at [269, 465] on span "search Buscar Comprobante" at bounding box center [261, 463] width 133 height 12
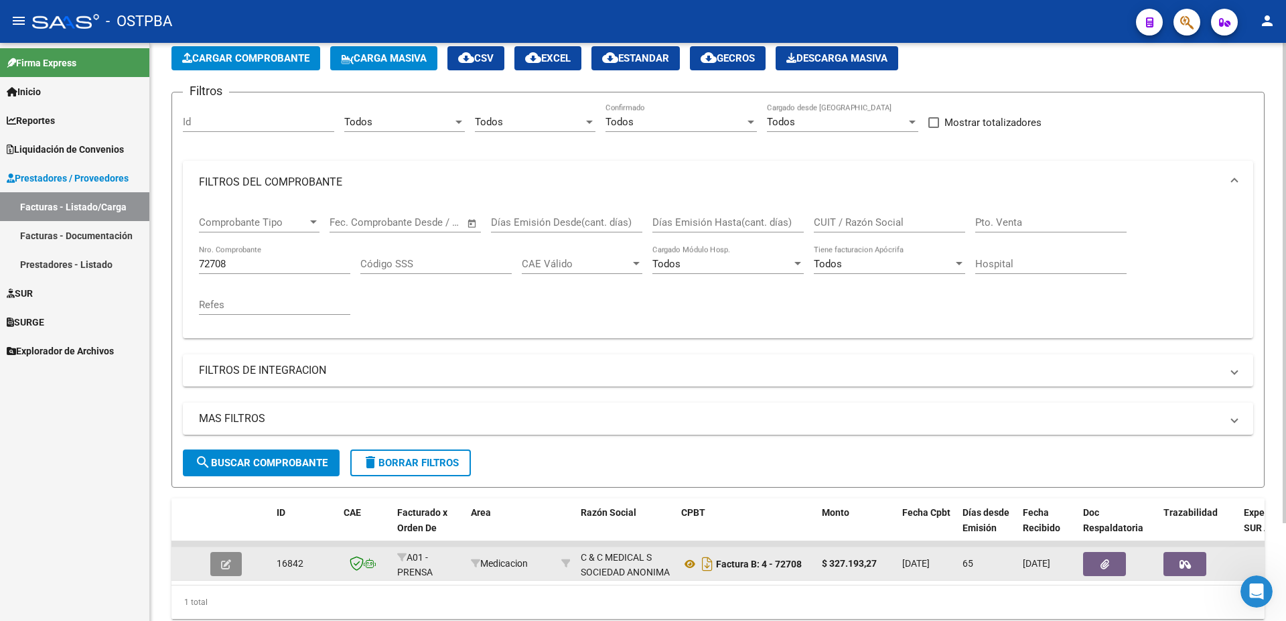
click at [223, 569] on icon "button" at bounding box center [226, 564] width 10 height 10
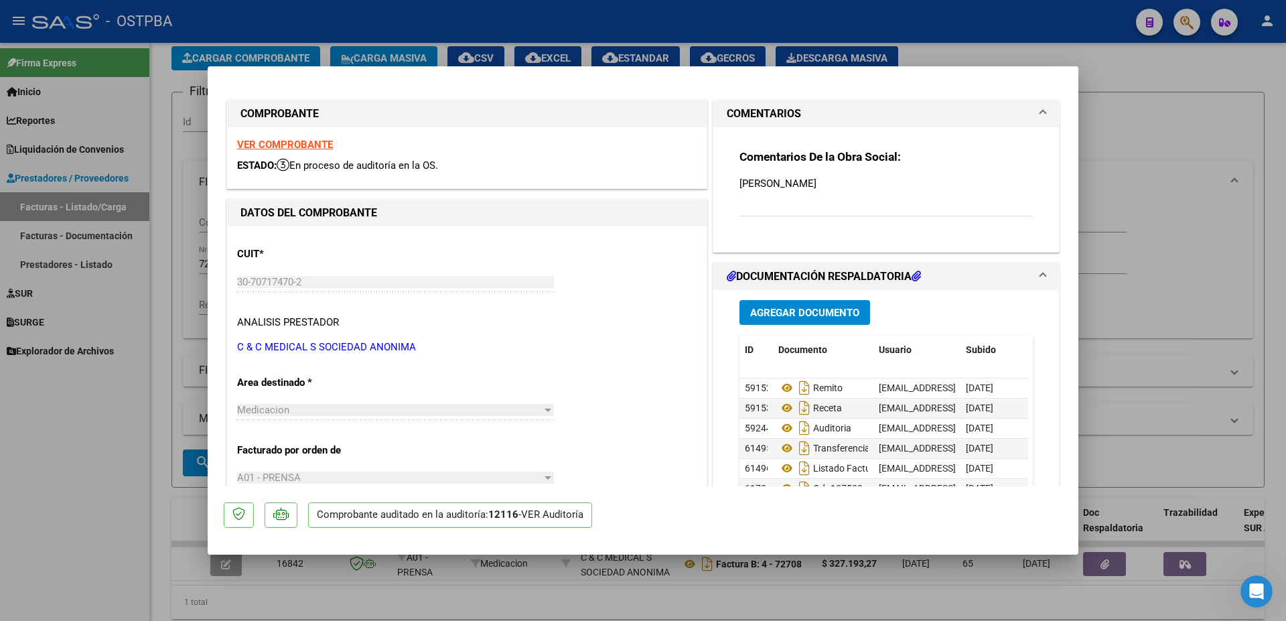
click at [760, 313] on span "Agregar Documento" at bounding box center [804, 313] width 109 height 12
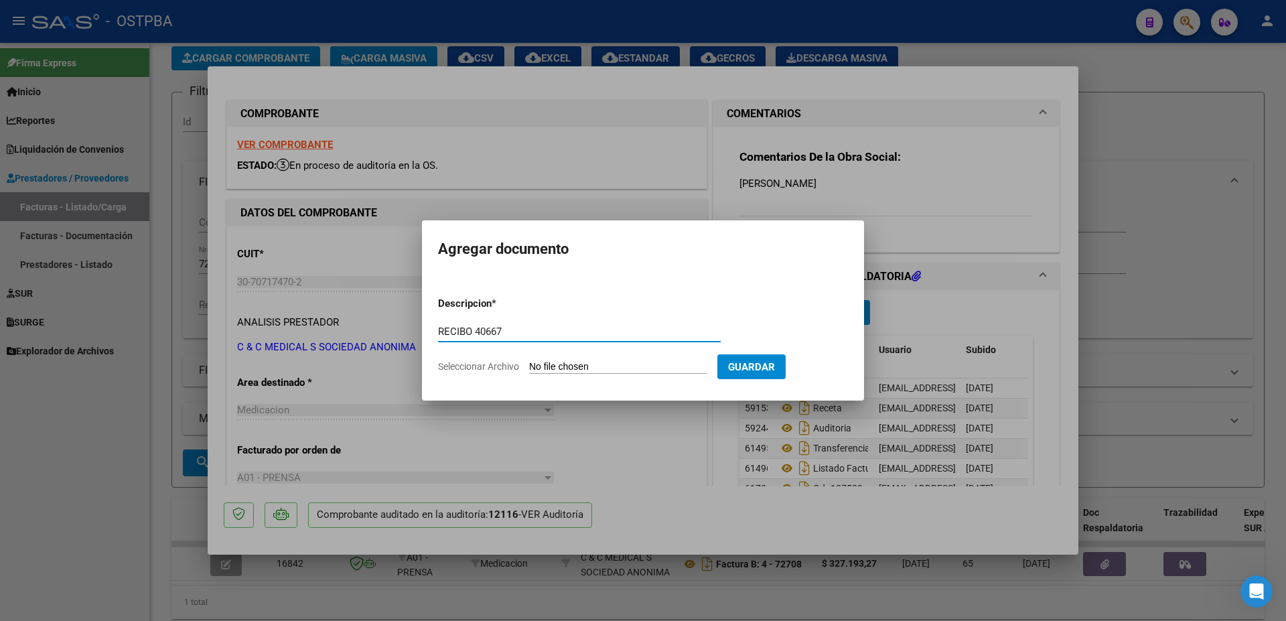
type input "RECIBO 40667"
click at [588, 367] on input "Seleccionar Archivo" at bounding box center [618, 367] width 178 height 13
type input "C:\fakepath\IMG_20250911_0001.pdf"
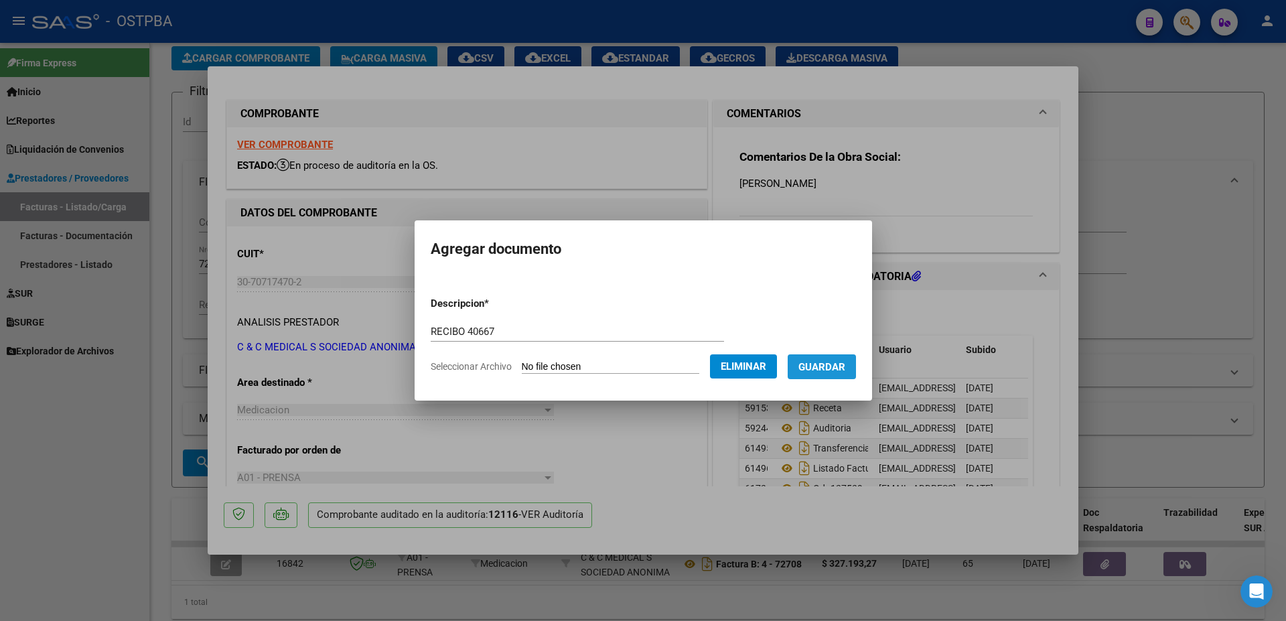
click at [842, 363] on span "Guardar" at bounding box center [822, 367] width 47 height 12
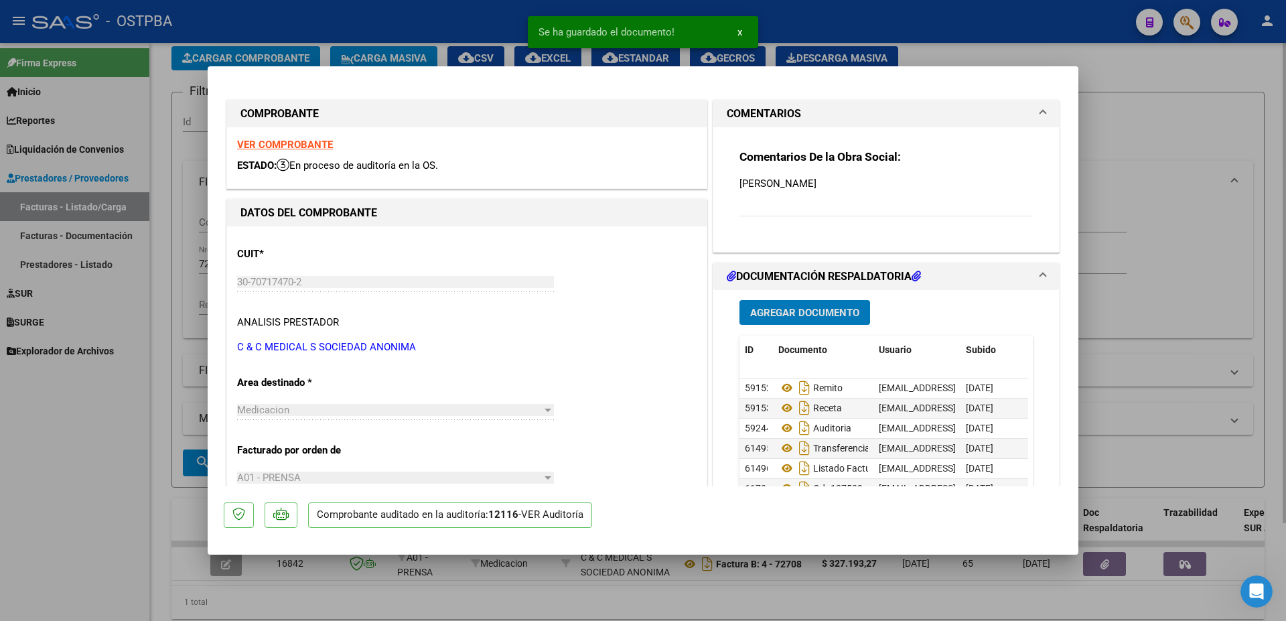
click at [786, 590] on div at bounding box center [643, 310] width 1286 height 621
type input "$ 0,00"
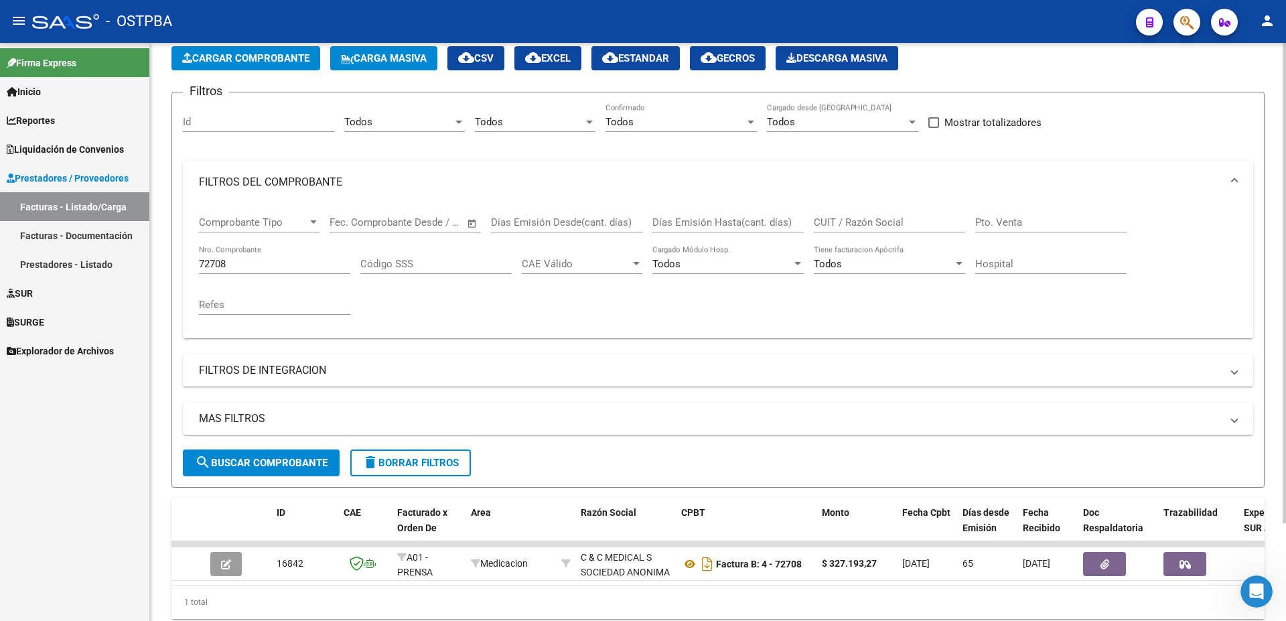
click at [267, 465] on span "search Buscar Comprobante" at bounding box center [261, 463] width 133 height 12
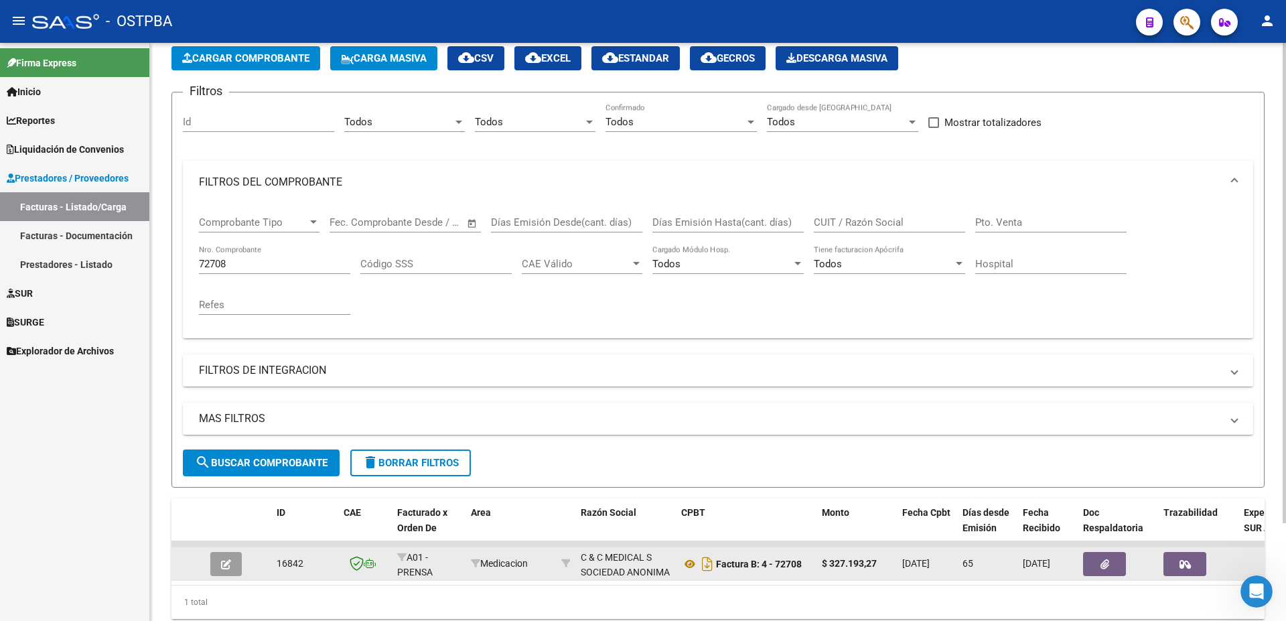
click at [223, 565] on icon "button" at bounding box center [226, 564] width 10 height 10
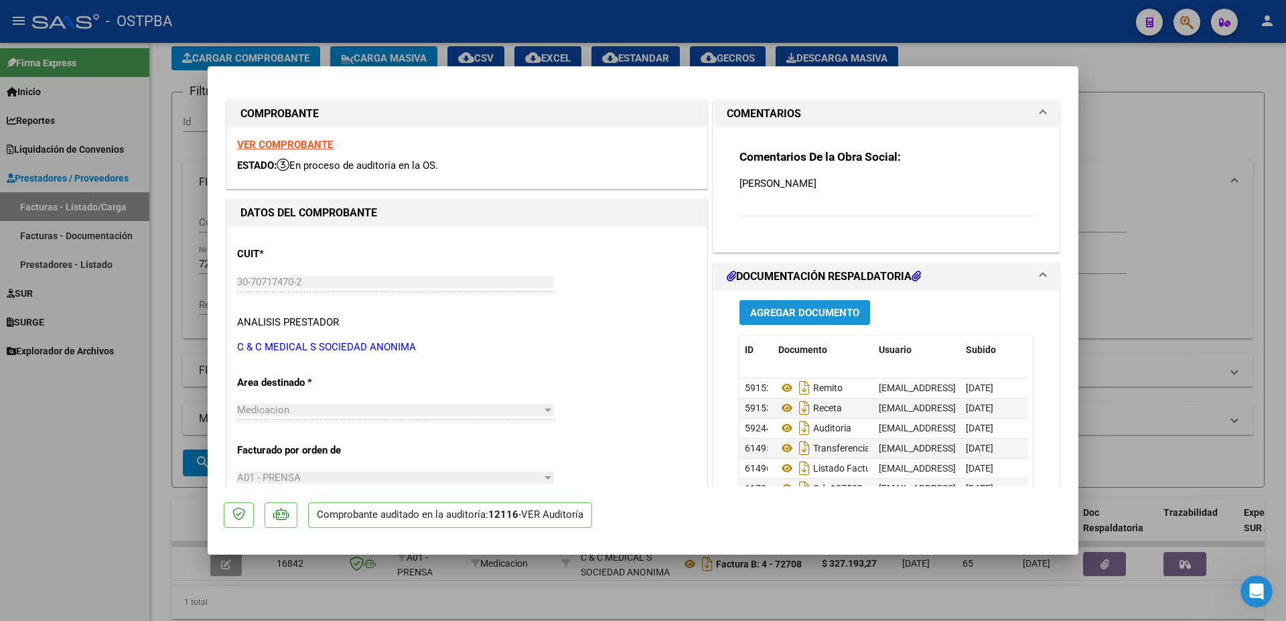
click at [821, 316] on span "Agregar Documento" at bounding box center [804, 313] width 109 height 12
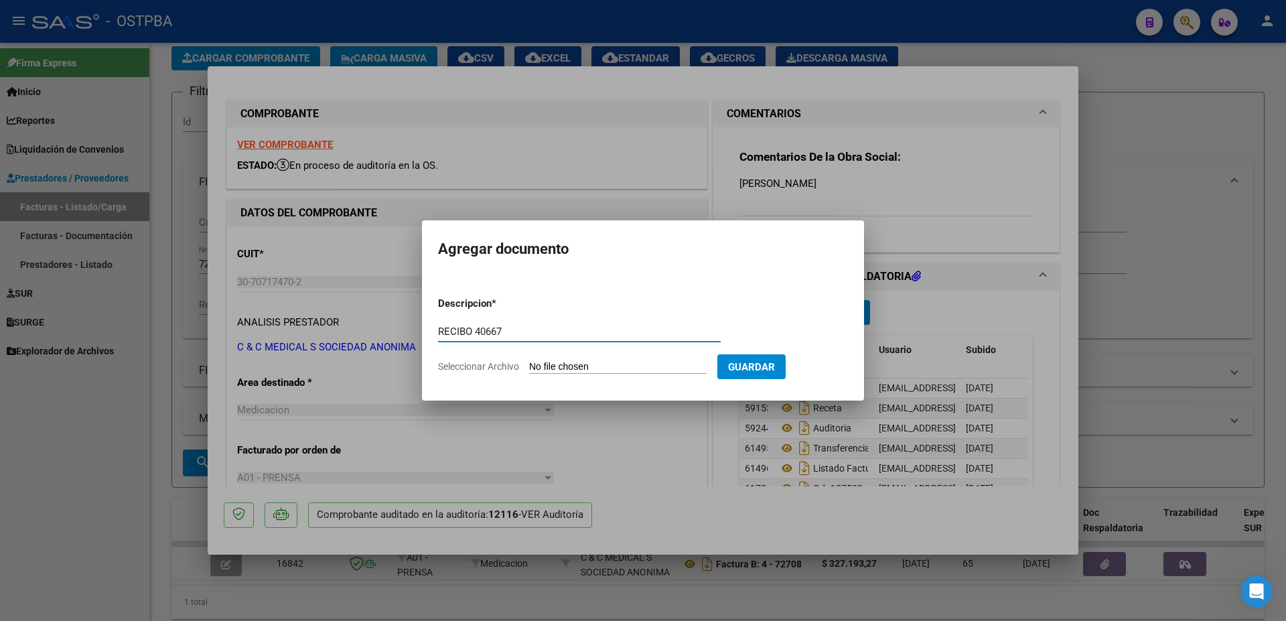
type input "RECIBO 40667"
click at [608, 366] on input "Seleccionar Archivo" at bounding box center [618, 367] width 178 height 13
type input "C:\fakepath\IMG_20250911_0001.pdf"
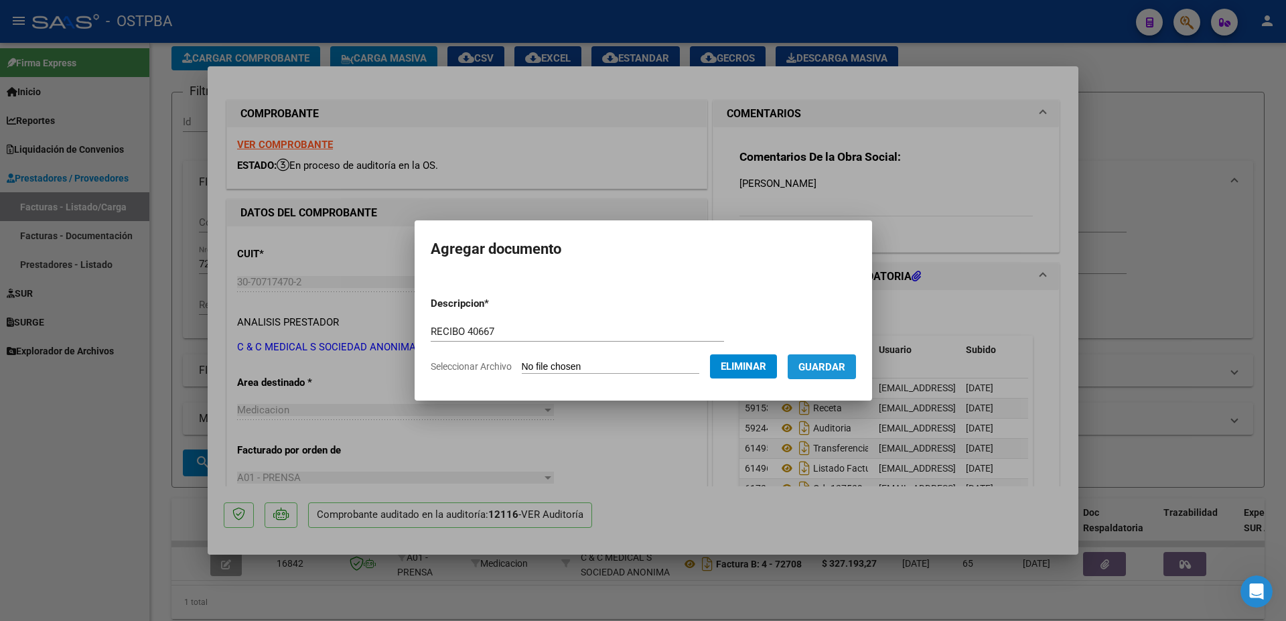
click at [831, 365] on span "Guardar" at bounding box center [822, 367] width 47 height 12
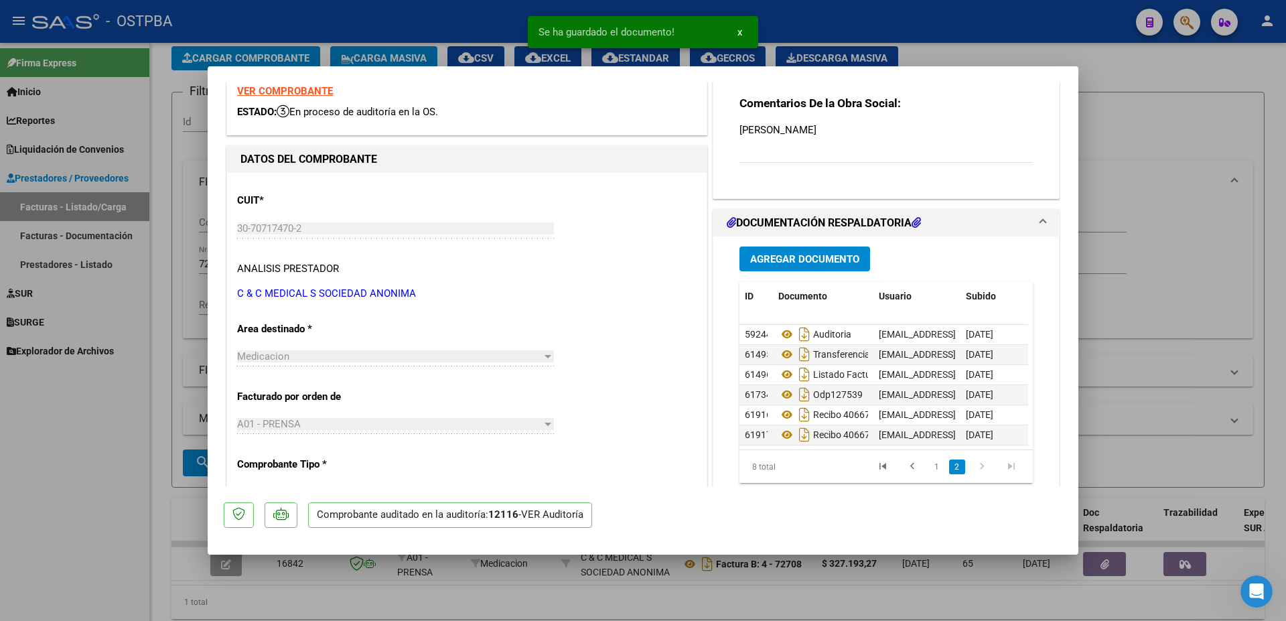
scroll to position [50, 0]
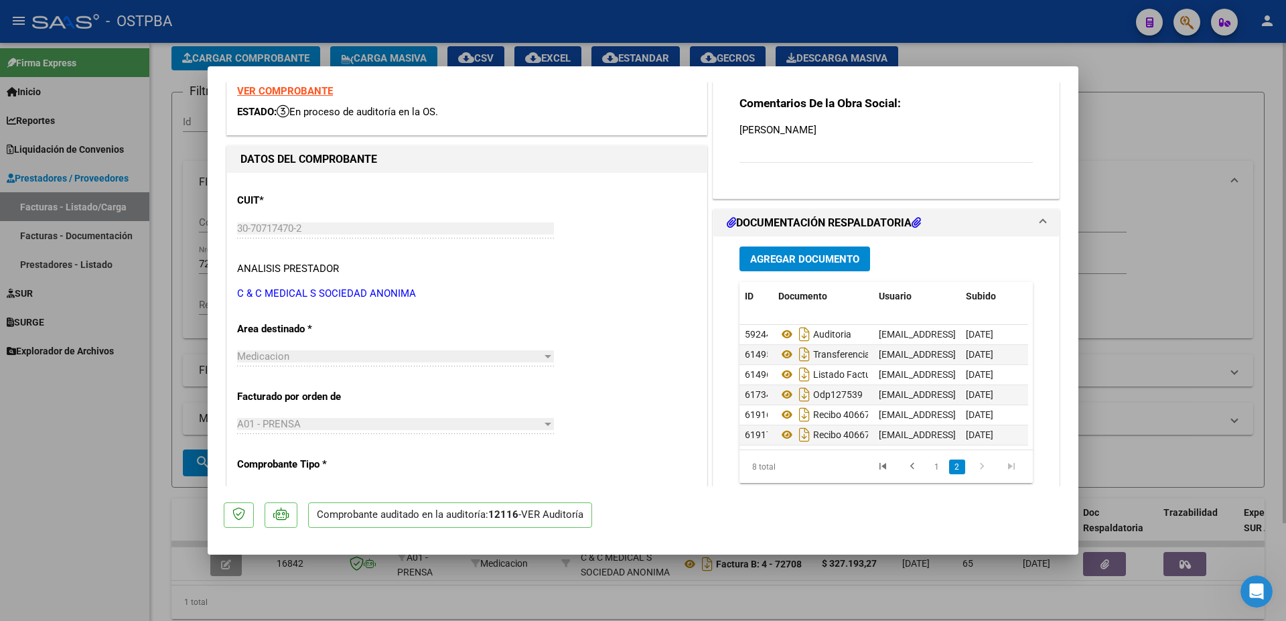
click at [713, 592] on div at bounding box center [643, 310] width 1286 height 621
type input "$ 0,00"
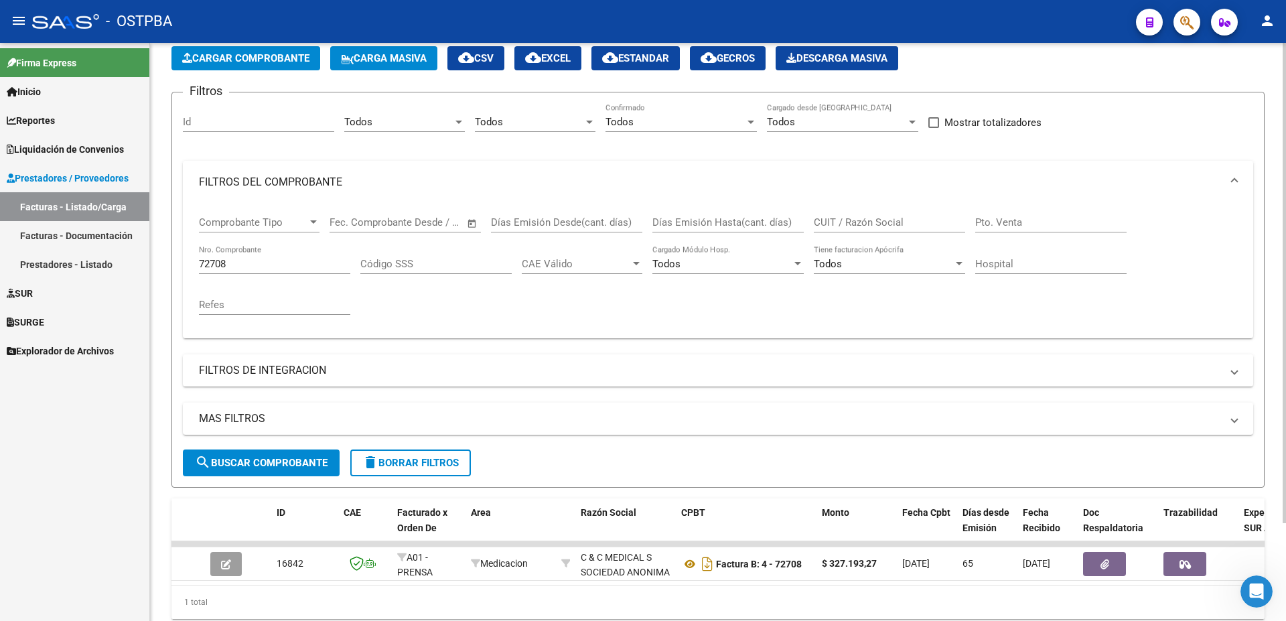
click at [293, 247] on div "72708 Nro. Comprobante" at bounding box center [274, 259] width 151 height 29
type input "72706"
click at [259, 457] on span "search Buscar Comprobante" at bounding box center [261, 463] width 133 height 12
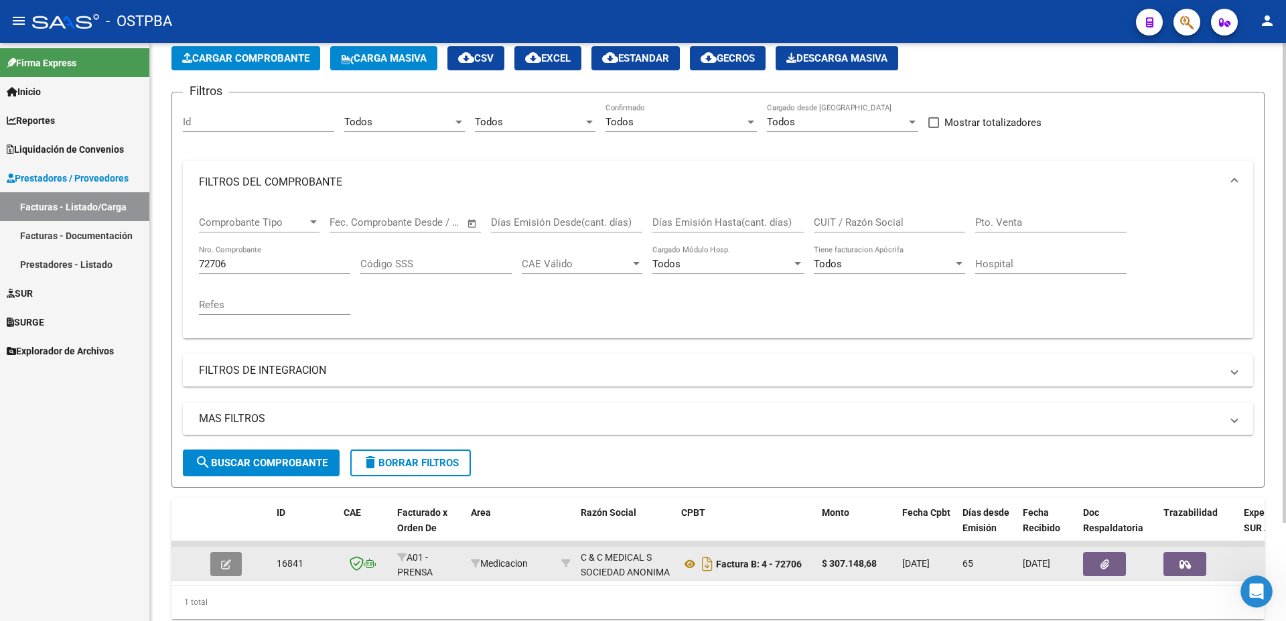
click at [234, 556] on button "button" at bounding box center [225, 564] width 31 height 24
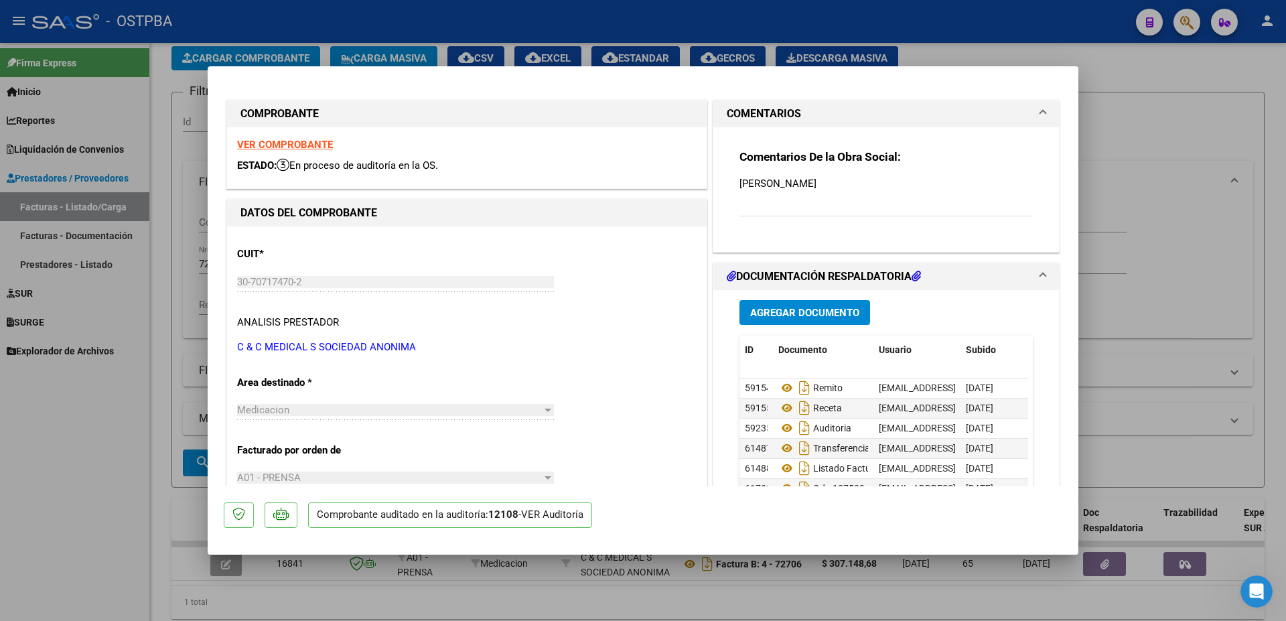
click at [766, 312] on span "Agregar Documento" at bounding box center [804, 313] width 109 height 12
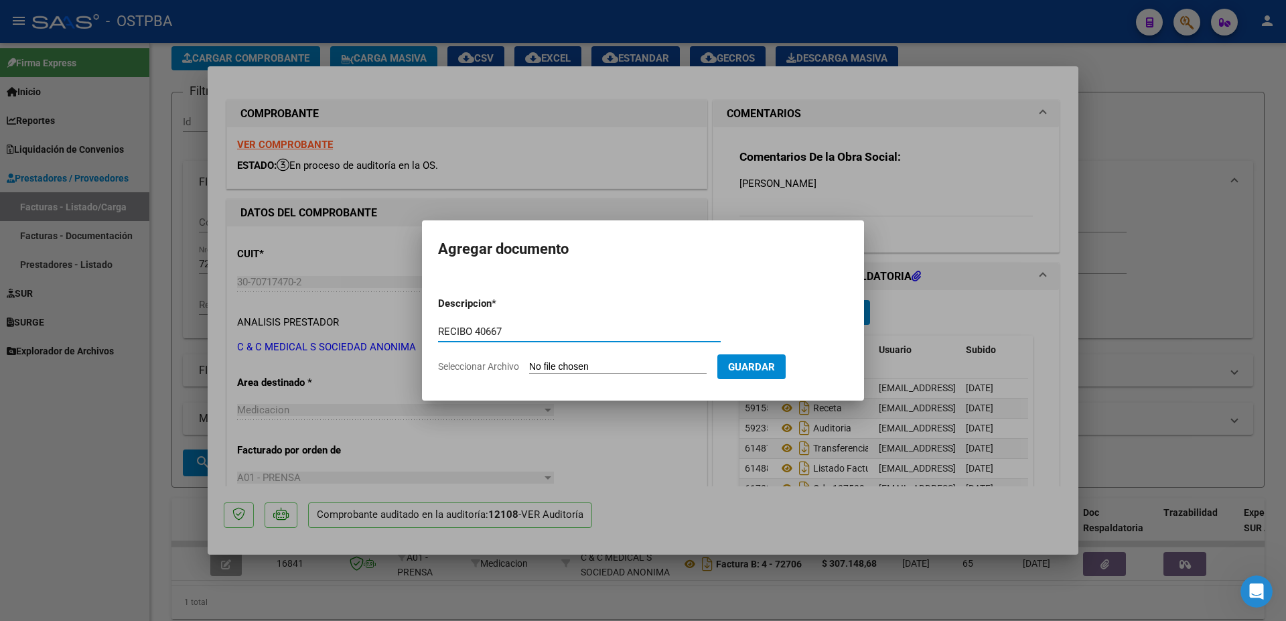
type input "RECIBO 40667"
click at [589, 367] on input "Seleccionar Archivo" at bounding box center [618, 367] width 178 height 13
type input "C:\fakepath\IMG_20250911_0001.pdf"
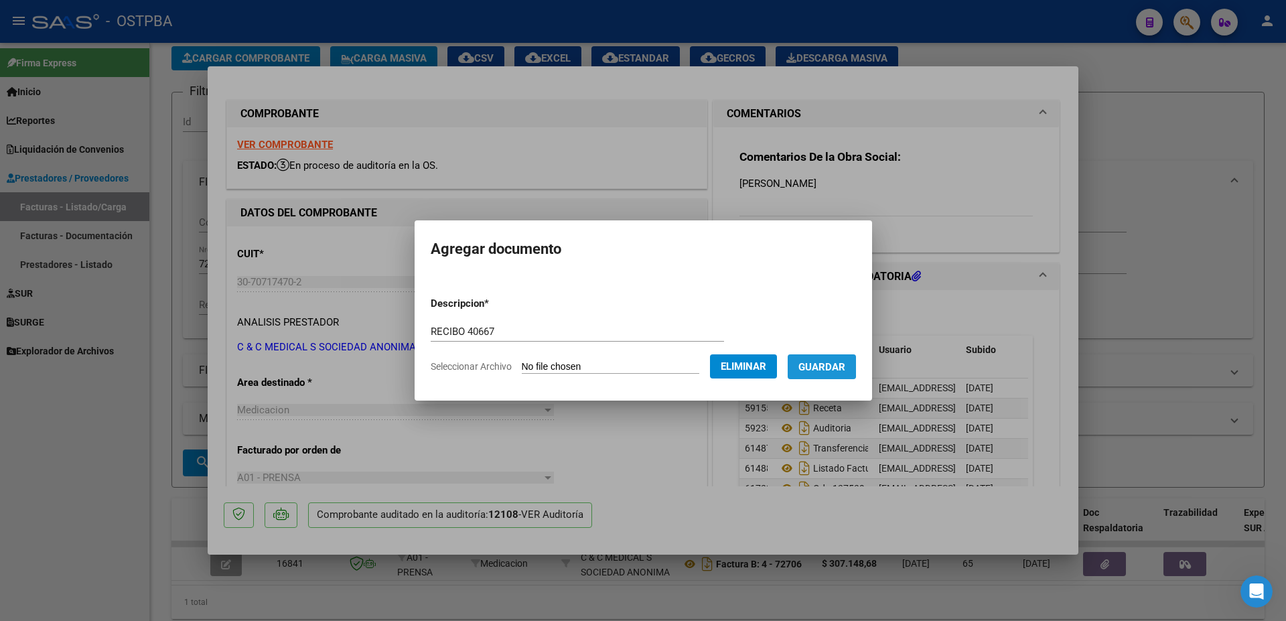
click at [827, 365] on span "Guardar" at bounding box center [822, 367] width 47 height 12
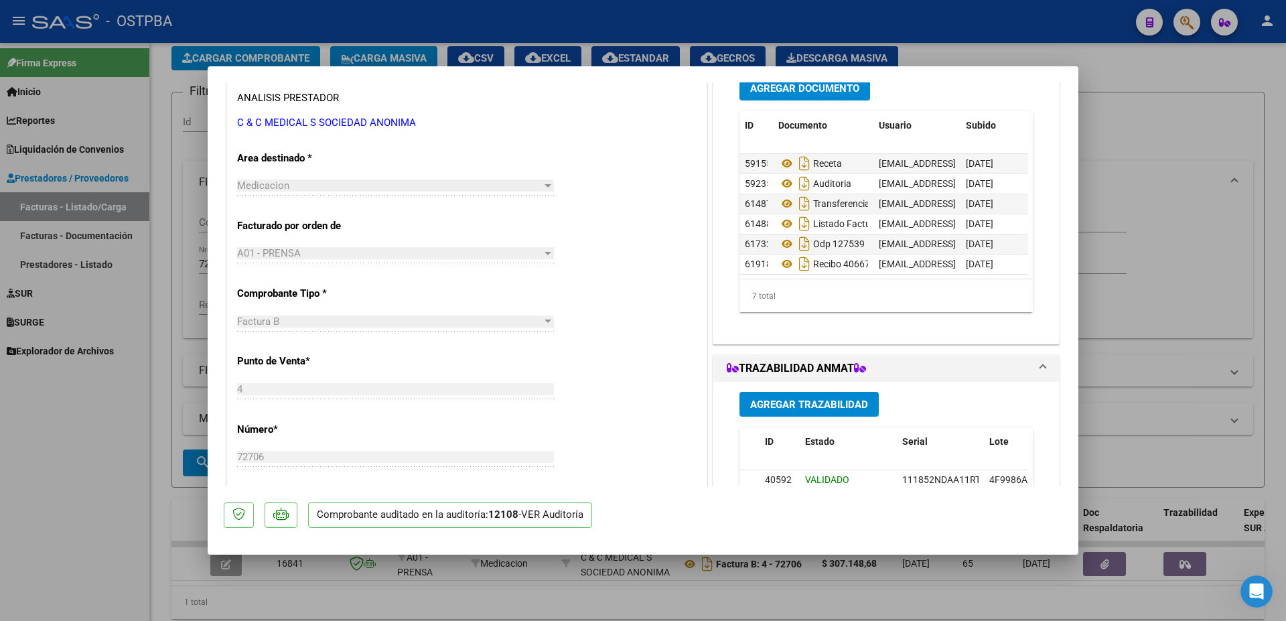
scroll to position [30, 0]
click at [713, 586] on div at bounding box center [643, 310] width 1286 height 621
type input "$ 0,00"
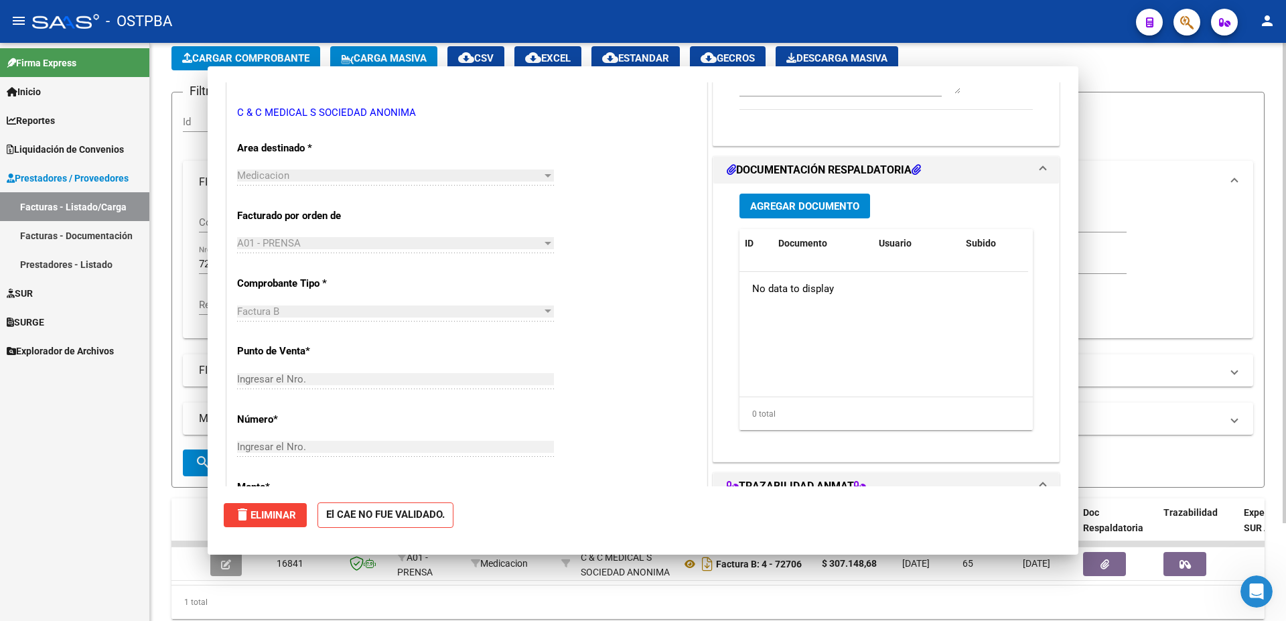
scroll to position [0, 0]
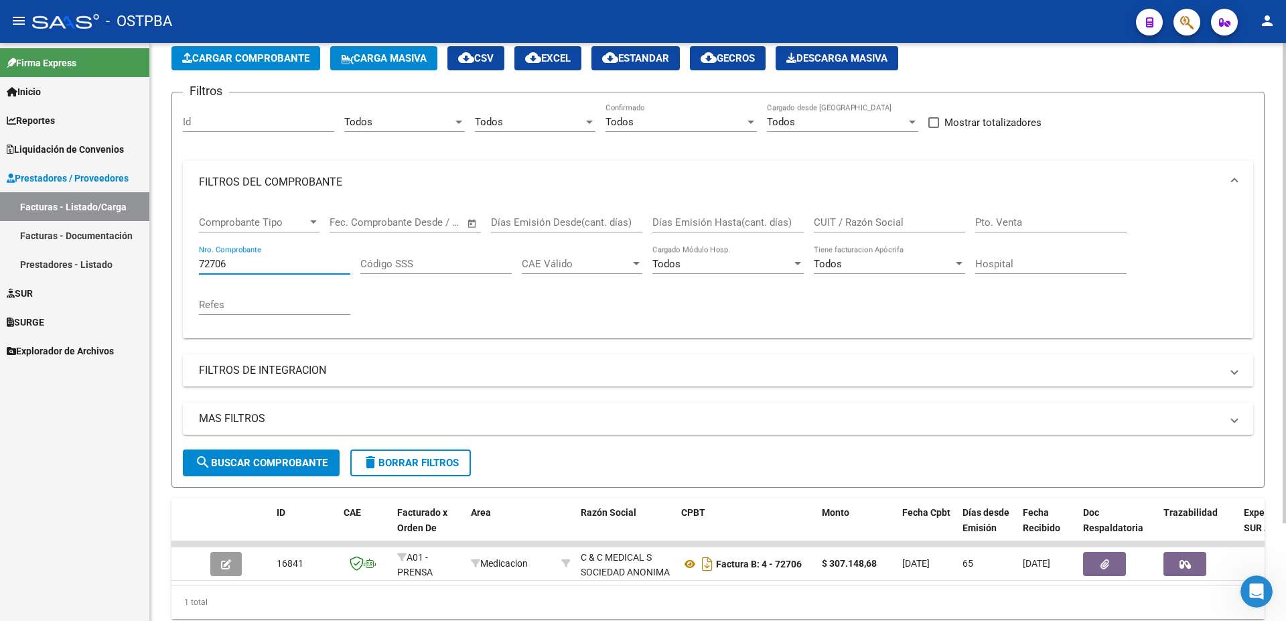
click at [251, 261] on input "72706" at bounding box center [274, 264] width 151 height 12
type input "72705"
click at [243, 464] on span "search Buscar Comprobante" at bounding box center [261, 463] width 133 height 12
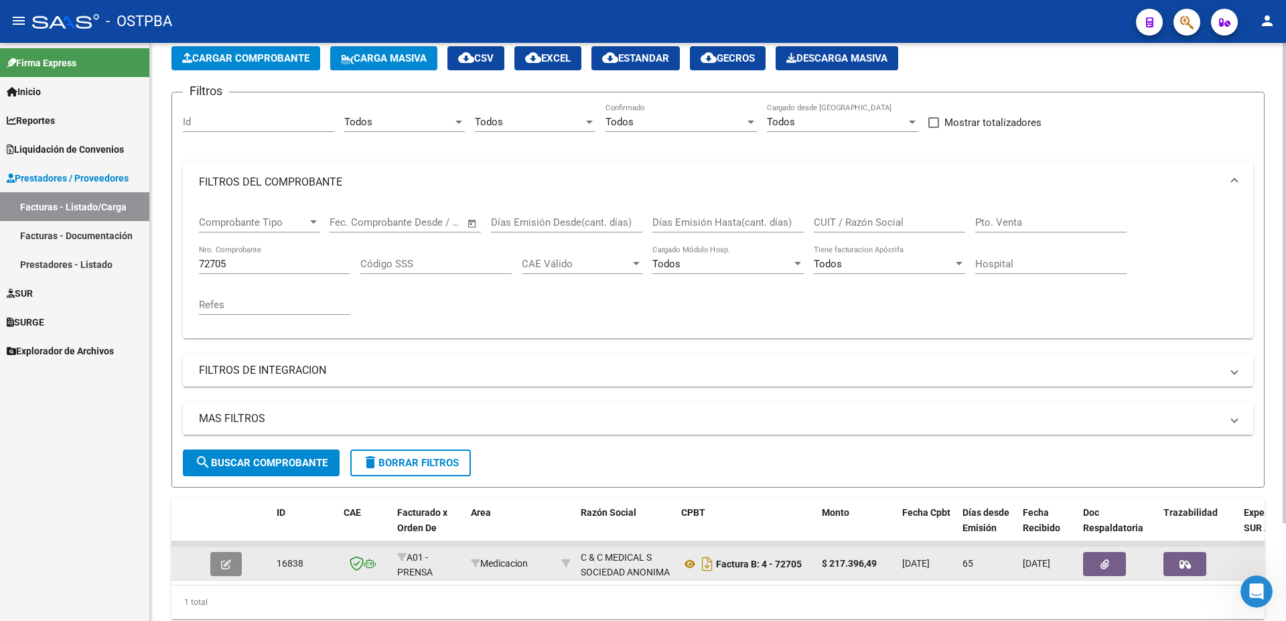
click at [228, 561] on icon "button" at bounding box center [226, 564] width 10 height 10
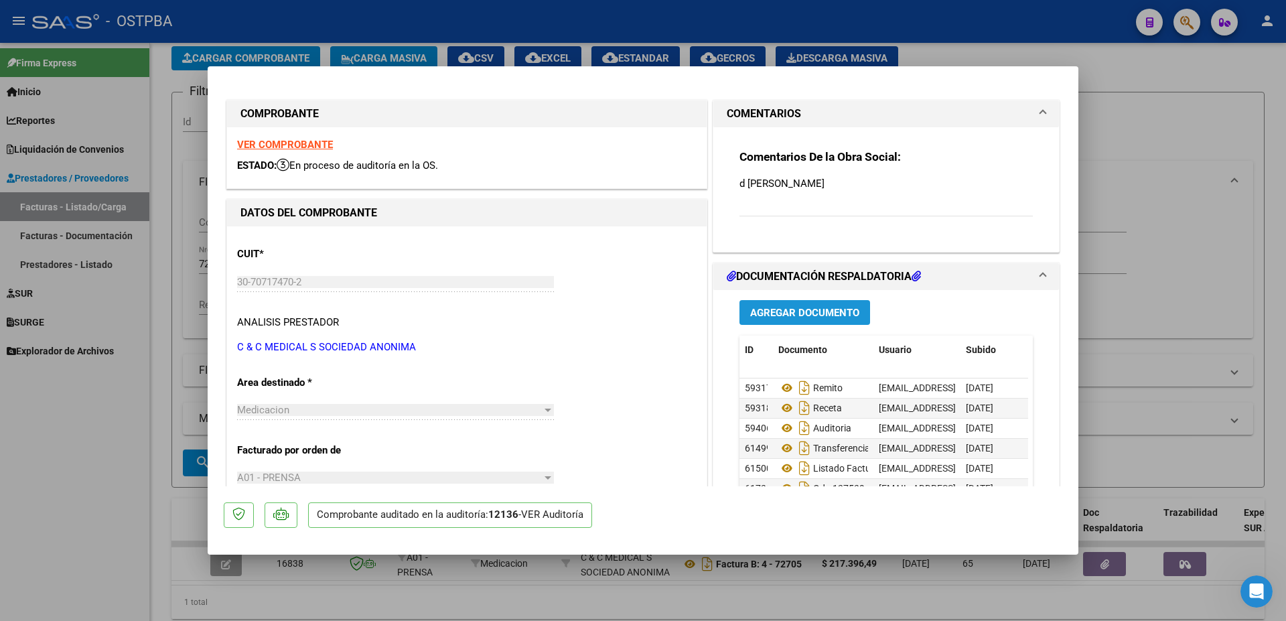
click at [776, 310] on span "Agregar Documento" at bounding box center [804, 313] width 109 height 12
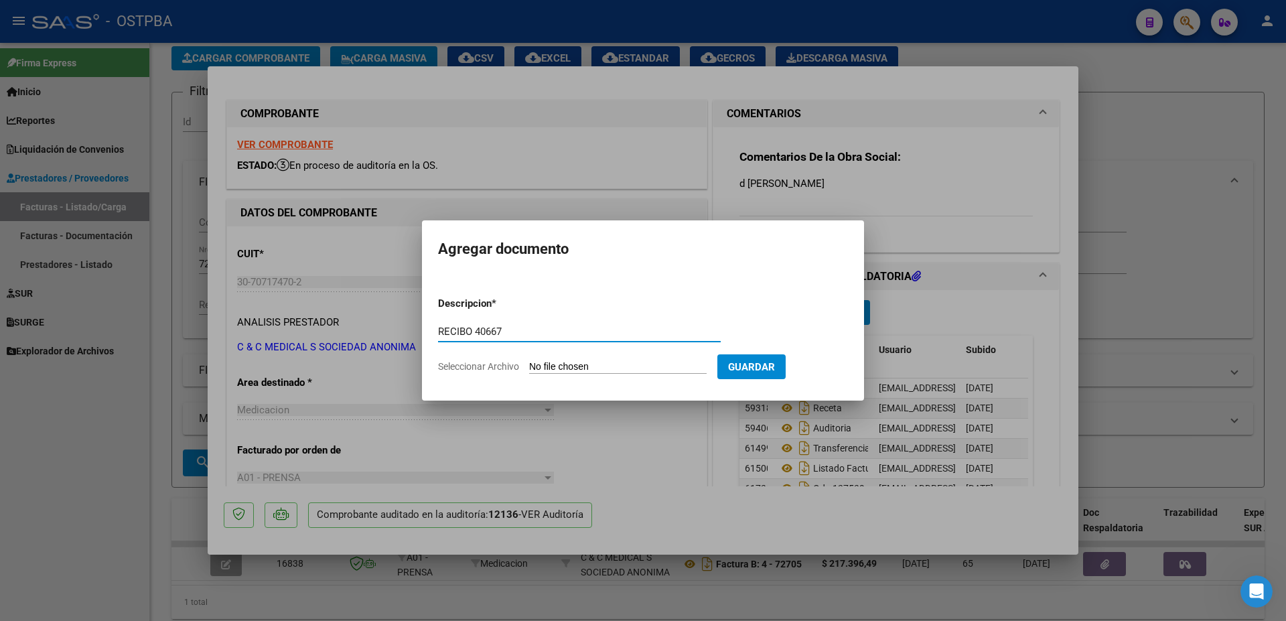
type input "RECIBO 40667"
click at [592, 368] on input "Seleccionar Archivo" at bounding box center [618, 367] width 178 height 13
type input "C:\fakepath\IMG_20250911_0001.pdf"
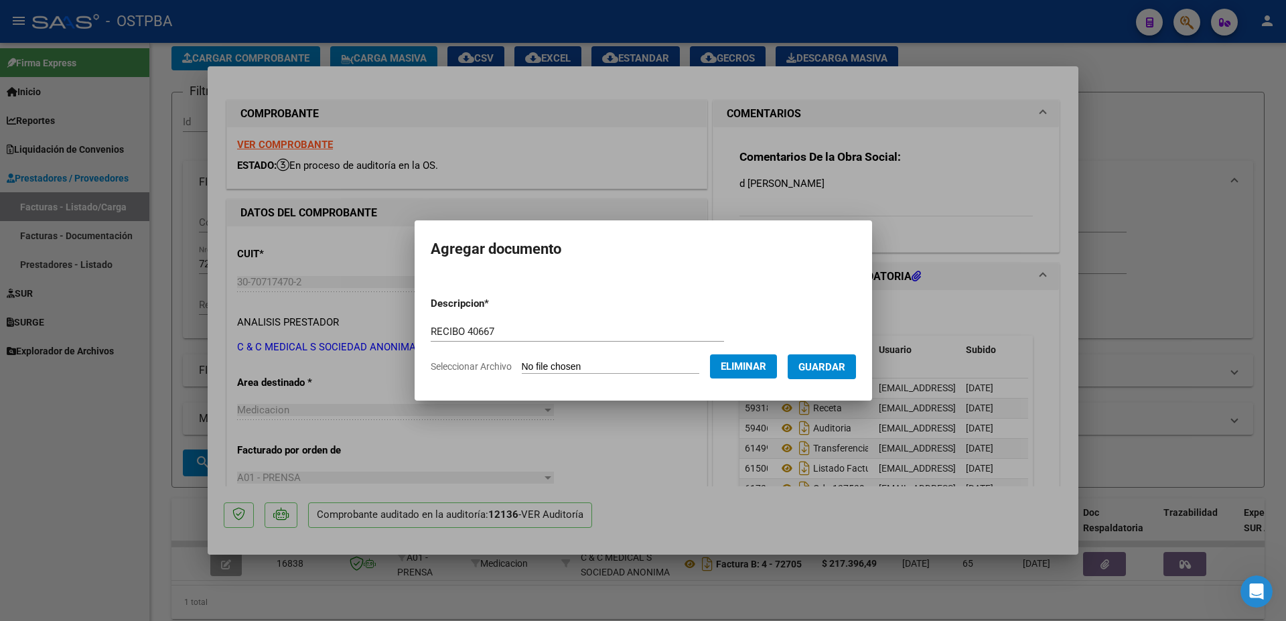
click at [838, 366] on span "Guardar" at bounding box center [822, 367] width 47 height 12
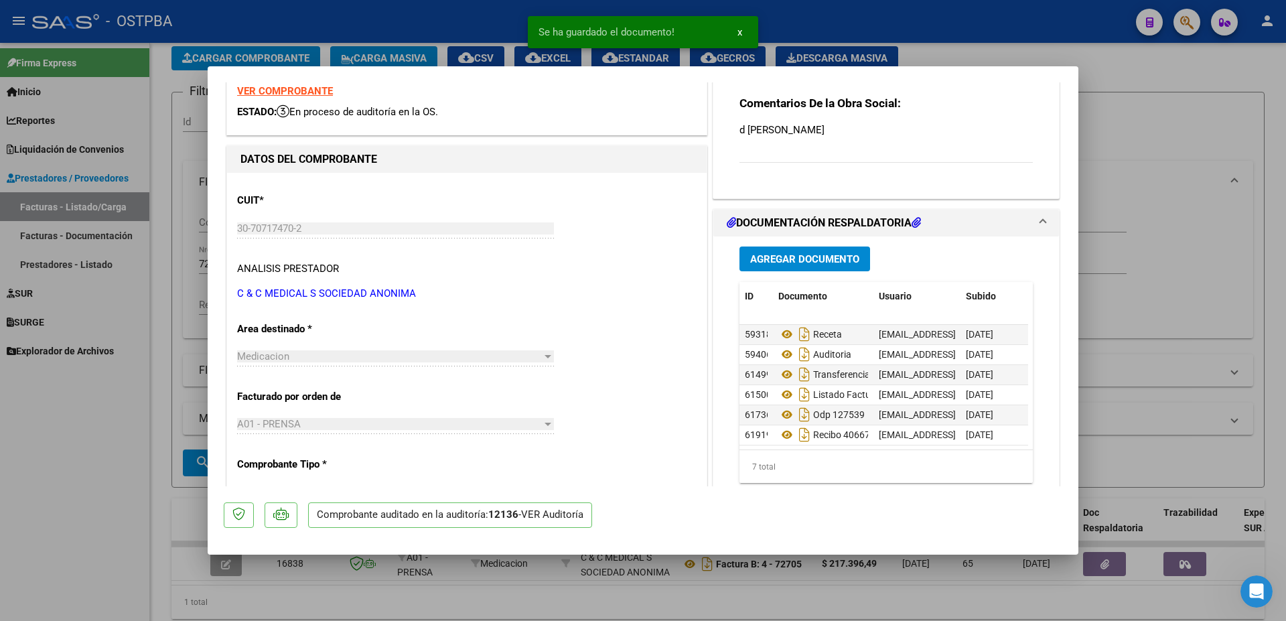
scroll to position [30, 0]
click at [602, 590] on div at bounding box center [643, 310] width 1286 height 621
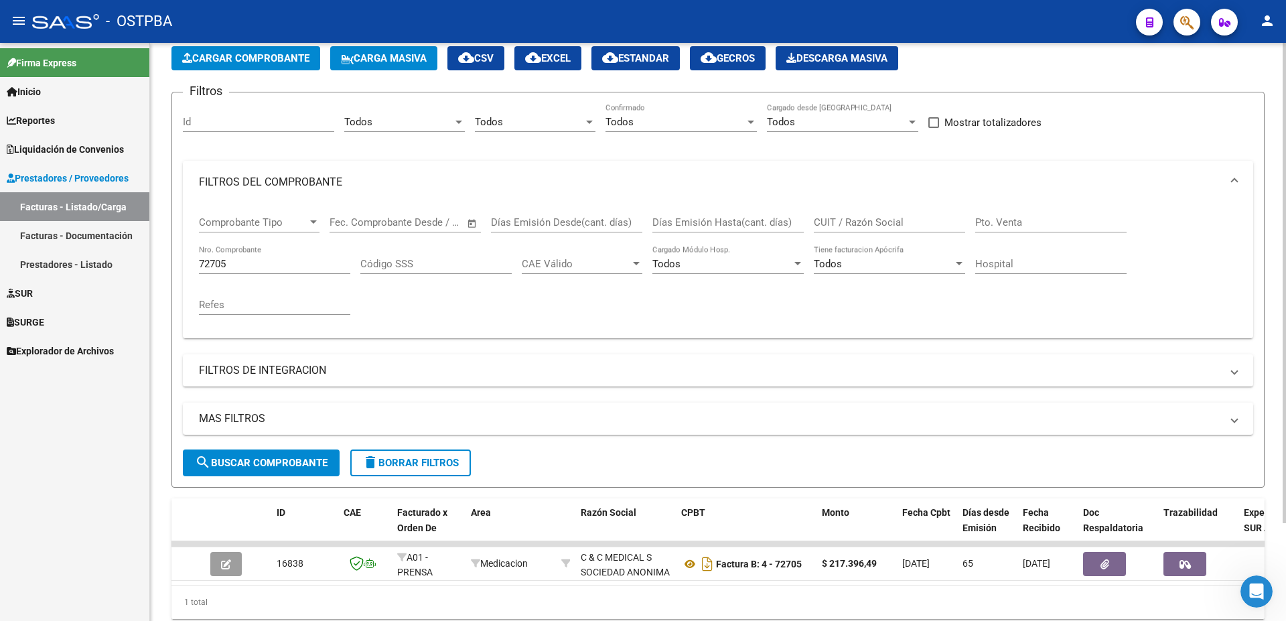
click at [283, 256] on div "72705 Nro. Comprobante" at bounding box center [274, 259] width 151 height 29
type input "72704"
click at [238, 461] on span "search Buscar Comprobante" at bounding box center [261, 463] width 133 height 12
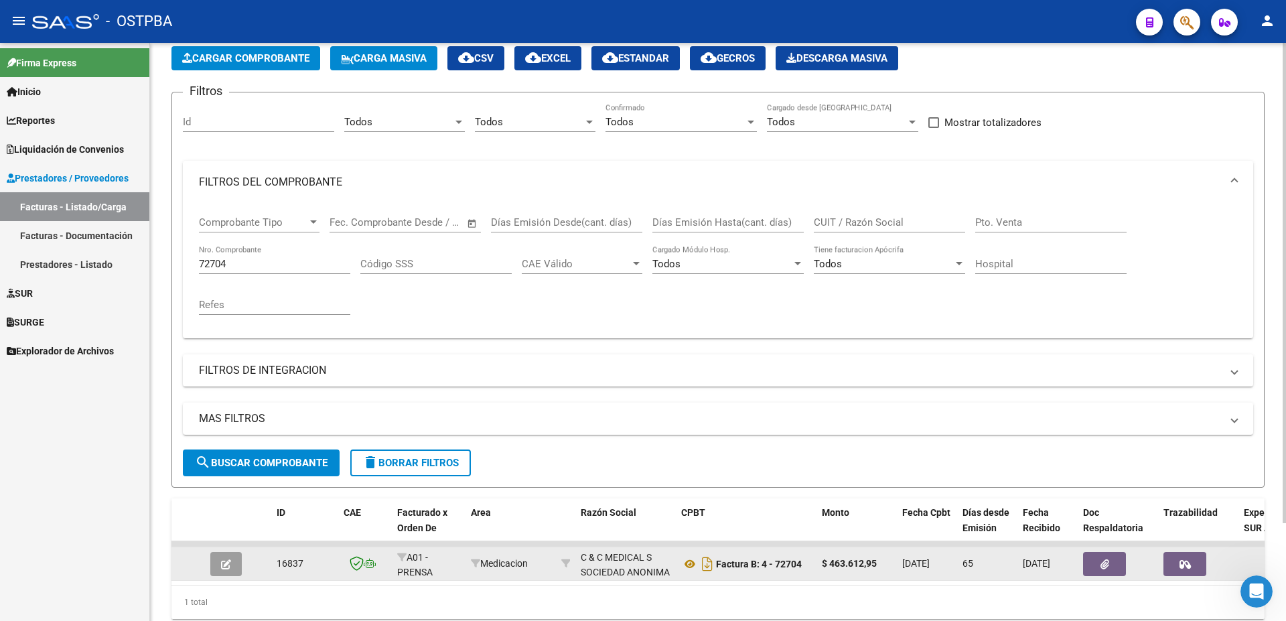
click at [220, 568] on button "button" at bounding box center [225, 564] width 31 height 24
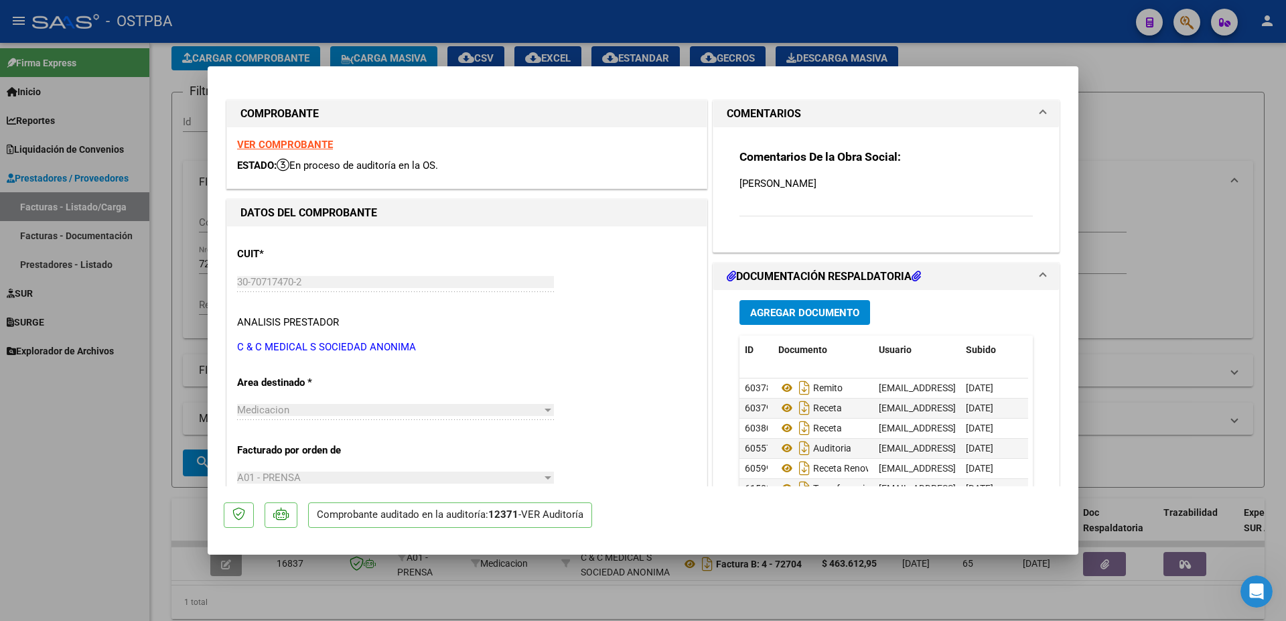
click at [785, 315] on span "Agregar Documento" at bounding box center [804, 313] width 109 height 12
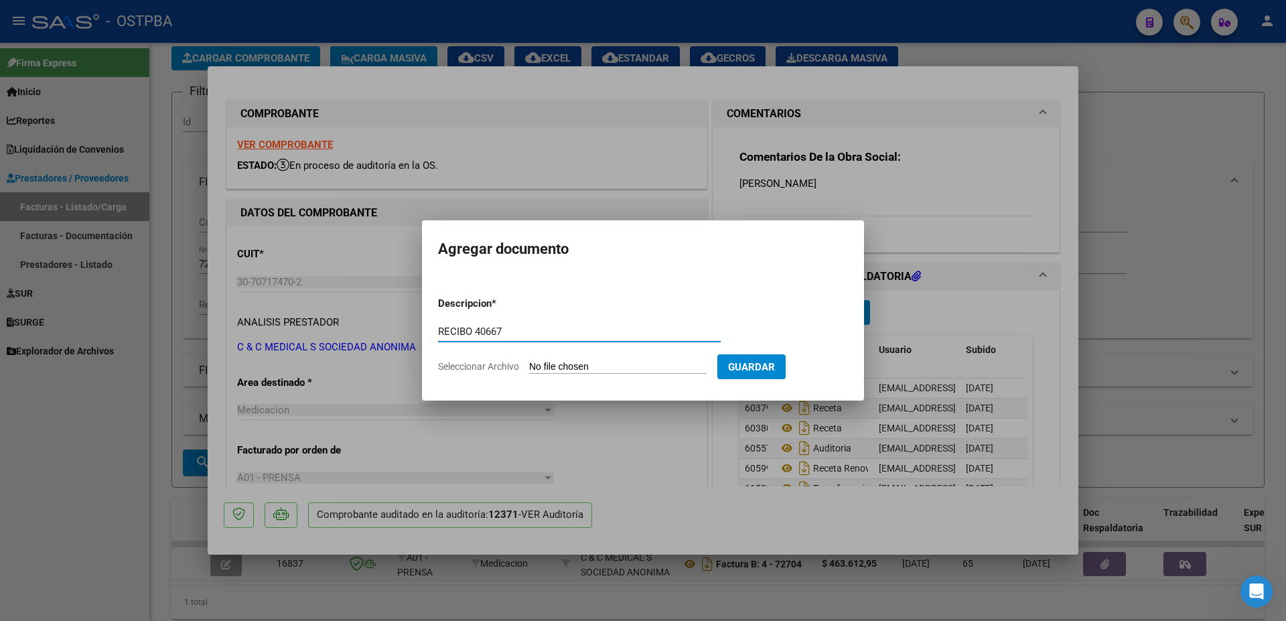
type input "RECIBO 40667"
click at [608, 368] on input "Seleccionar Archivo" at bounding box center [618, 367] width 178 height 13
type input "C:\fakepath\IMG_20250911_0001.pdf"
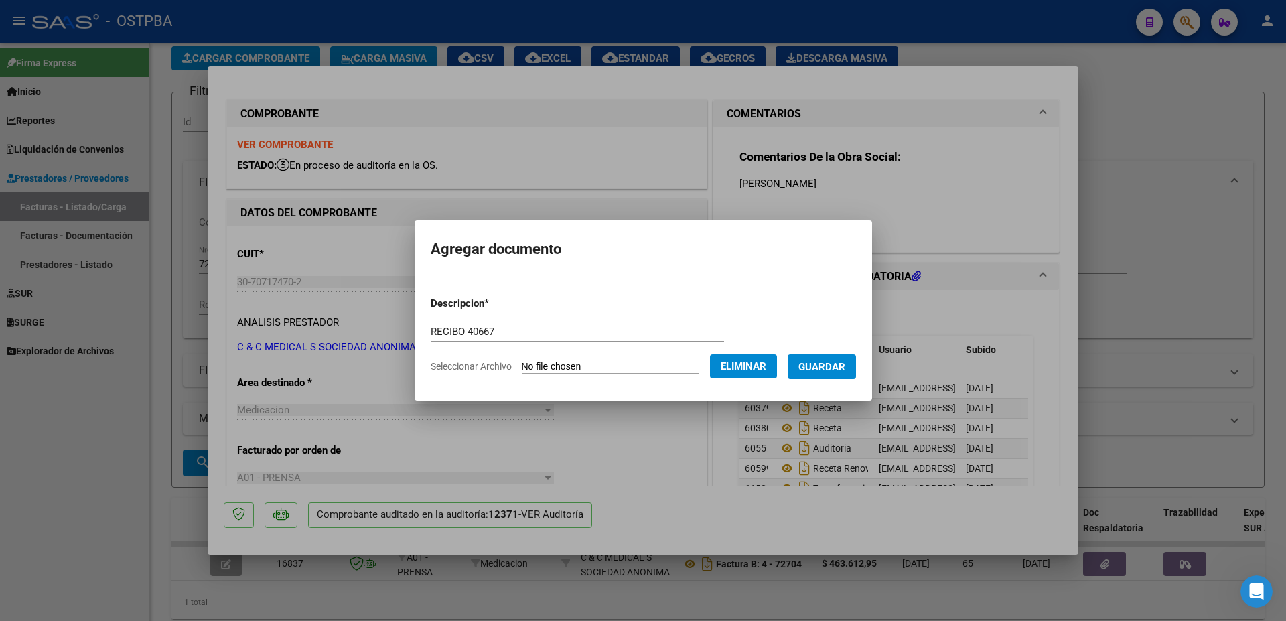
click at [842, 366] on span "Guardar" at bounding box center [822, 367] width 47 height 12
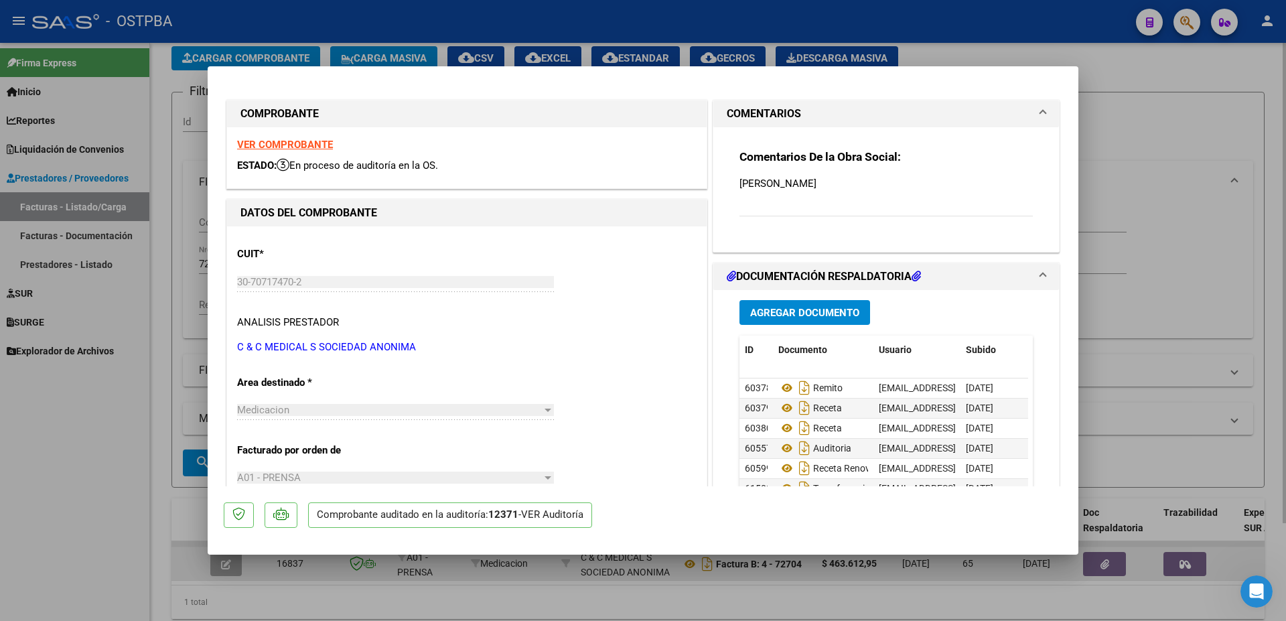
click at [740, 581] on div at bounding box center [643, 310] width 1286 height 621
type input "$ 0,00"
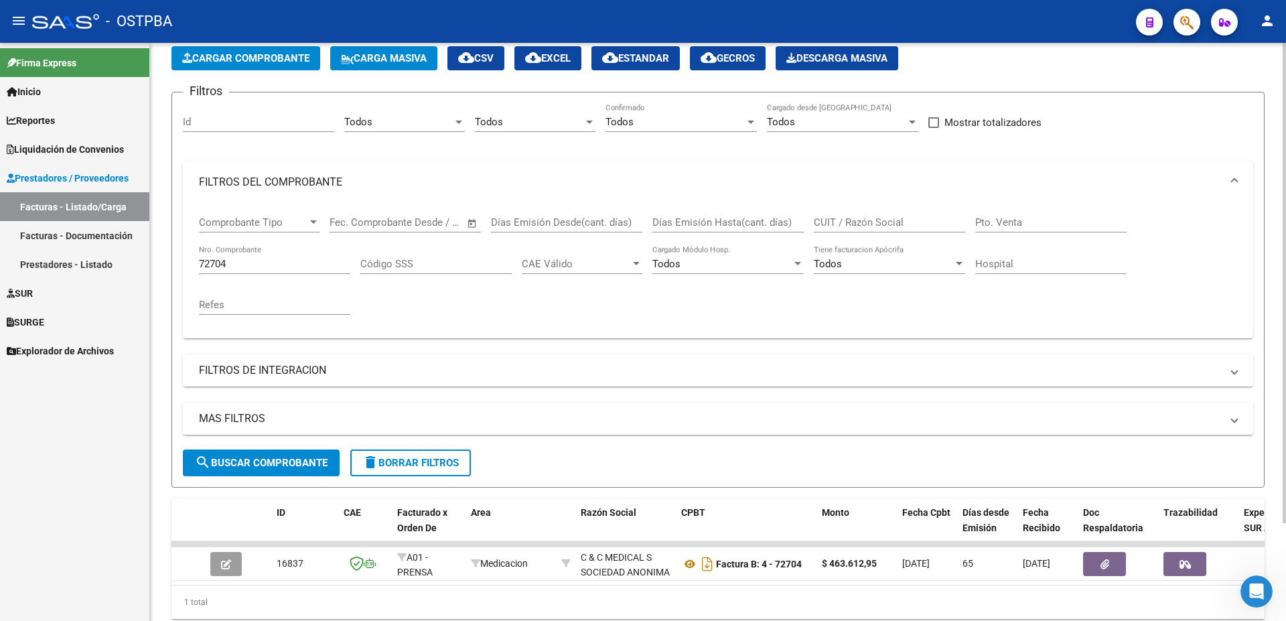
click at [280, 254] on div "72704 Nro. Comprobante" at bounding box center [274, 259] width 151 height 29
type input "72708"
click at [268, 468] on span "search Buscar Comprobante" at bounding box center [261, 463] width 133 height 12
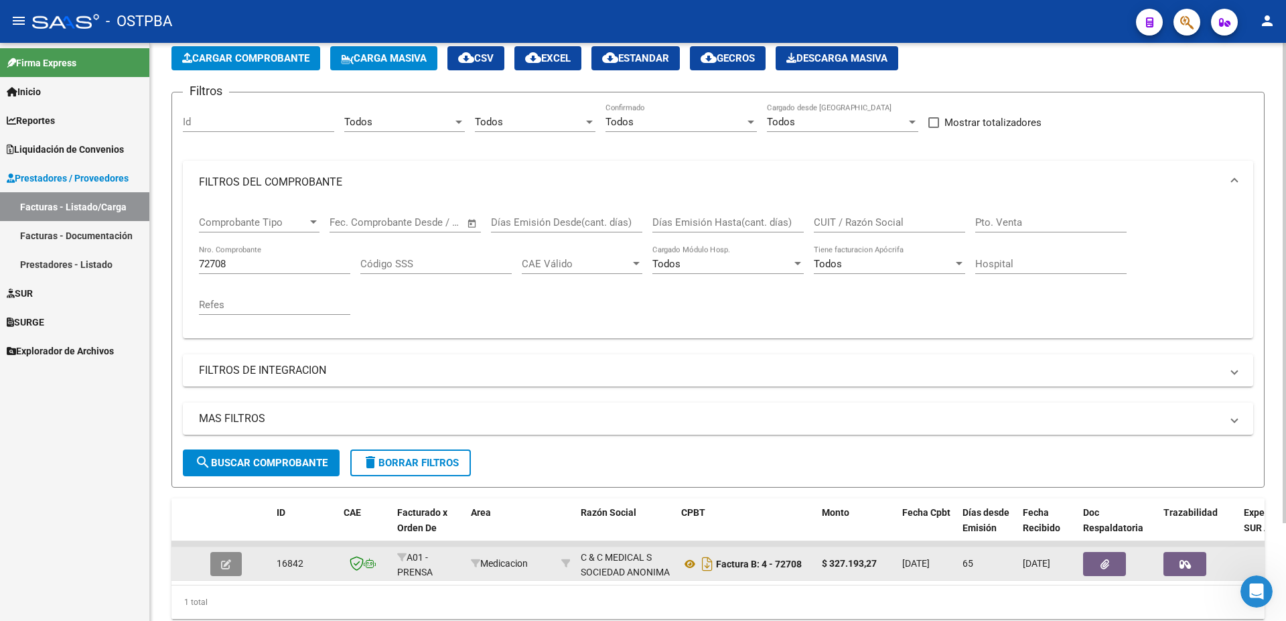
click at [219, 560] on button "button" at bounding box center [225, 564] width 31 height 24
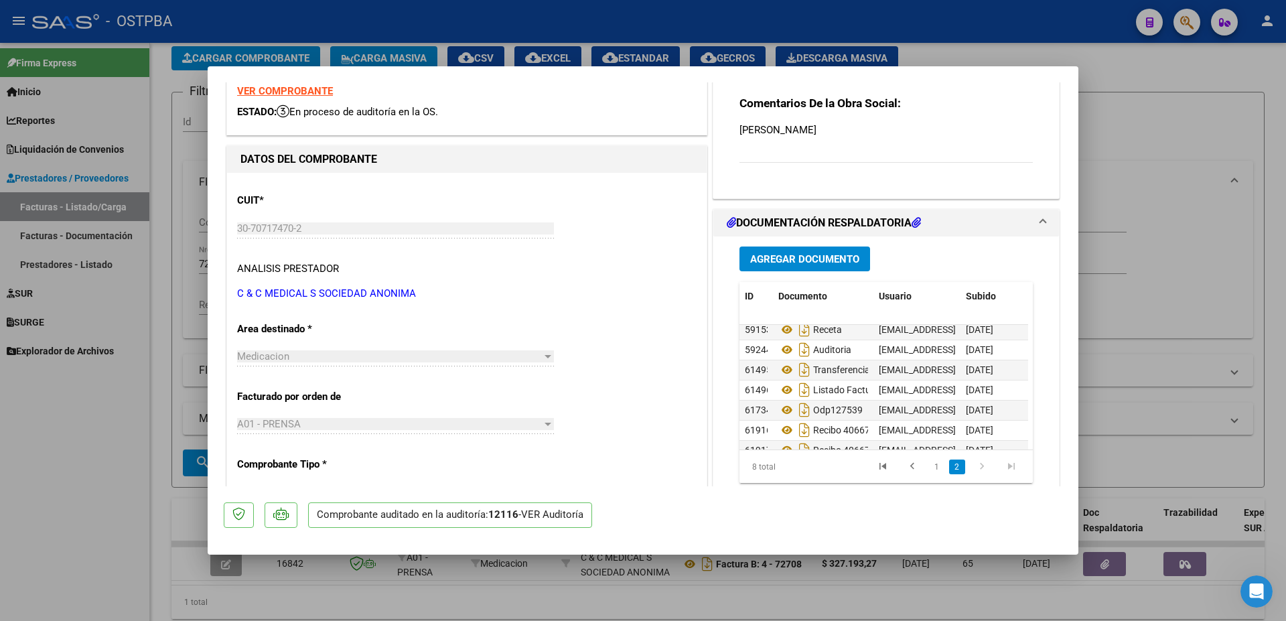
scroll to position [50, 0]
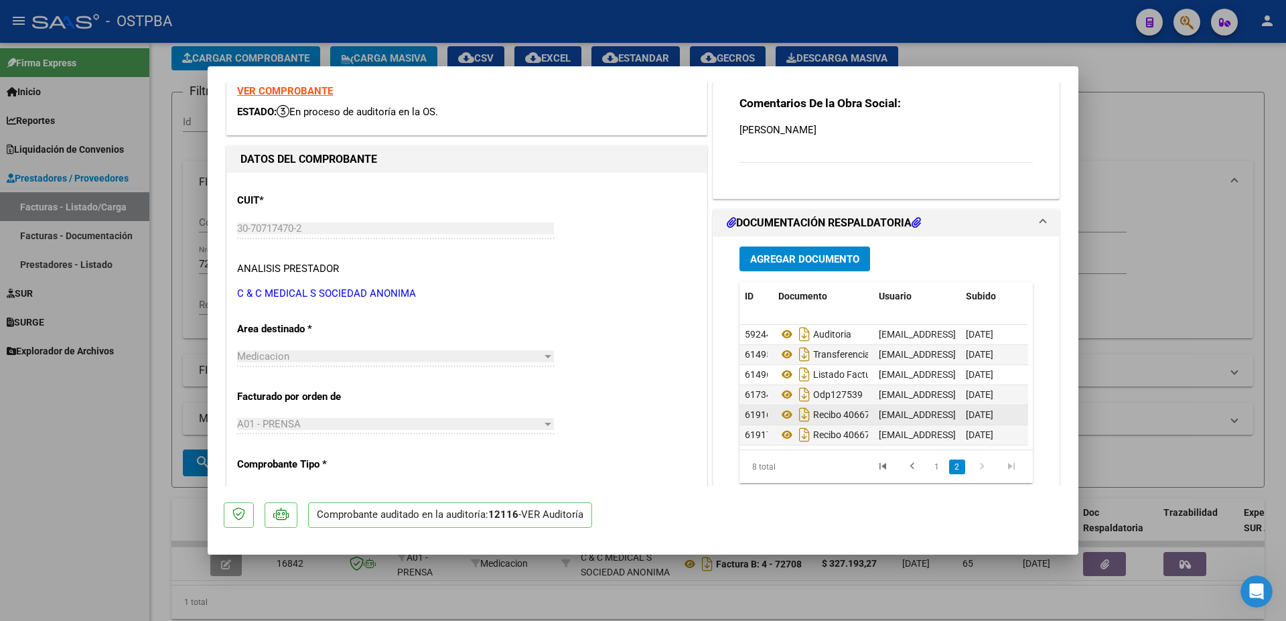
drag, startPoint x: 979, startPoint y: 423, endPoint x: 751, endPoint y: 405, distance: 228.5
drag, startPoint x: 751, startPoint y: 405, endPoint x: 752, endPoint y: 425, distance: 20.8
drag, startPoint x: 752, startPoint y: 425, endPoint x: 903, endPoint y: 591, distance: 223.8
click at [903, 591] on div at bounding box center [643, 310] width 1286 height 621
type input "$ 0,00"
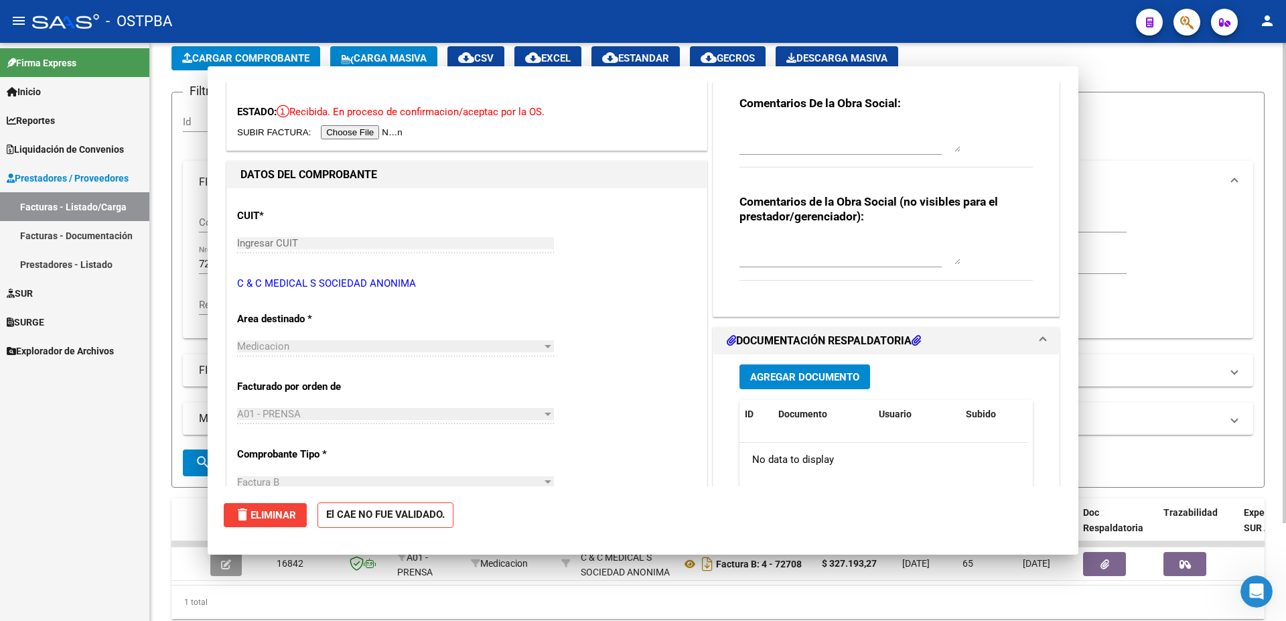
scroll to position [0, 0]
